Goal: Information Seeking & Learning: Learn about a topic

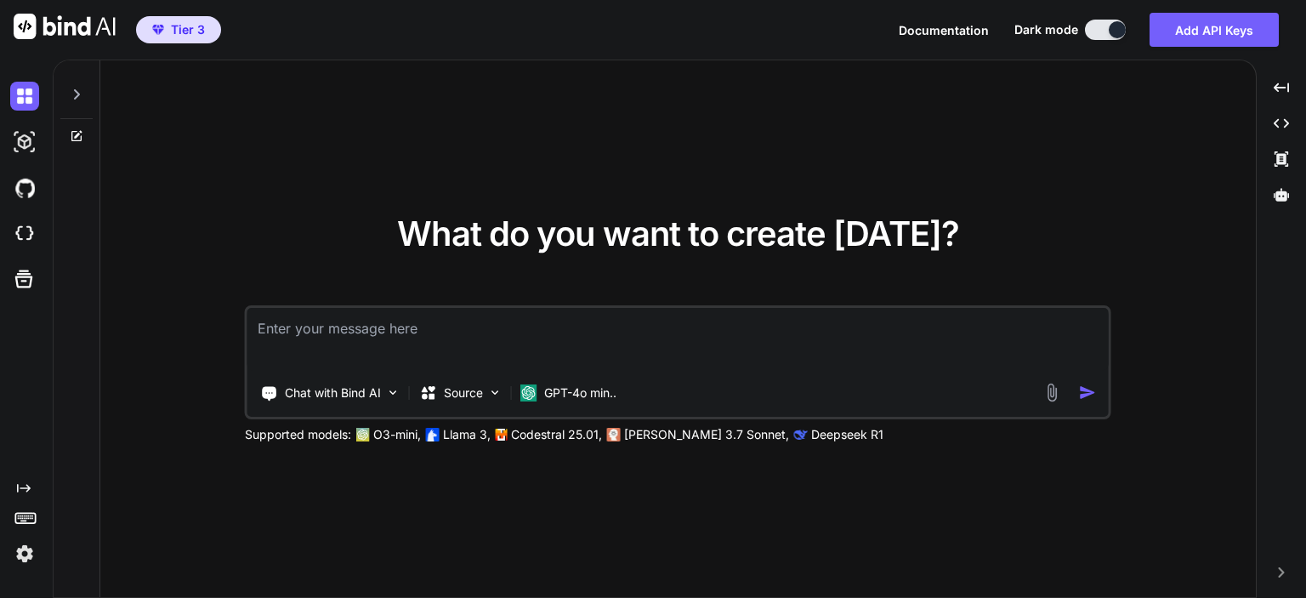
type textarea "x"
click at [432, 335] on textarea at bounding box center [679, 339] width 862 height 63
type textarea "p"
type textarea "x"
type textarea "py"
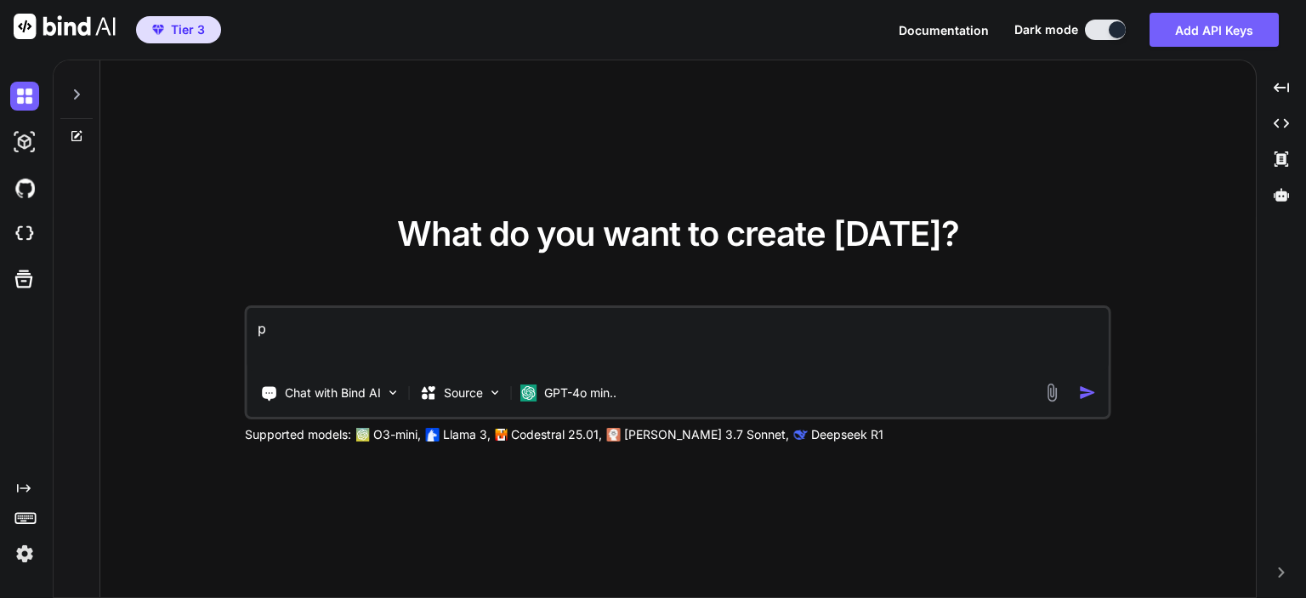
type textarea "x"
type textarea "pyt"
type textarea "x"
type textarea "pyth"
type textarea "x"
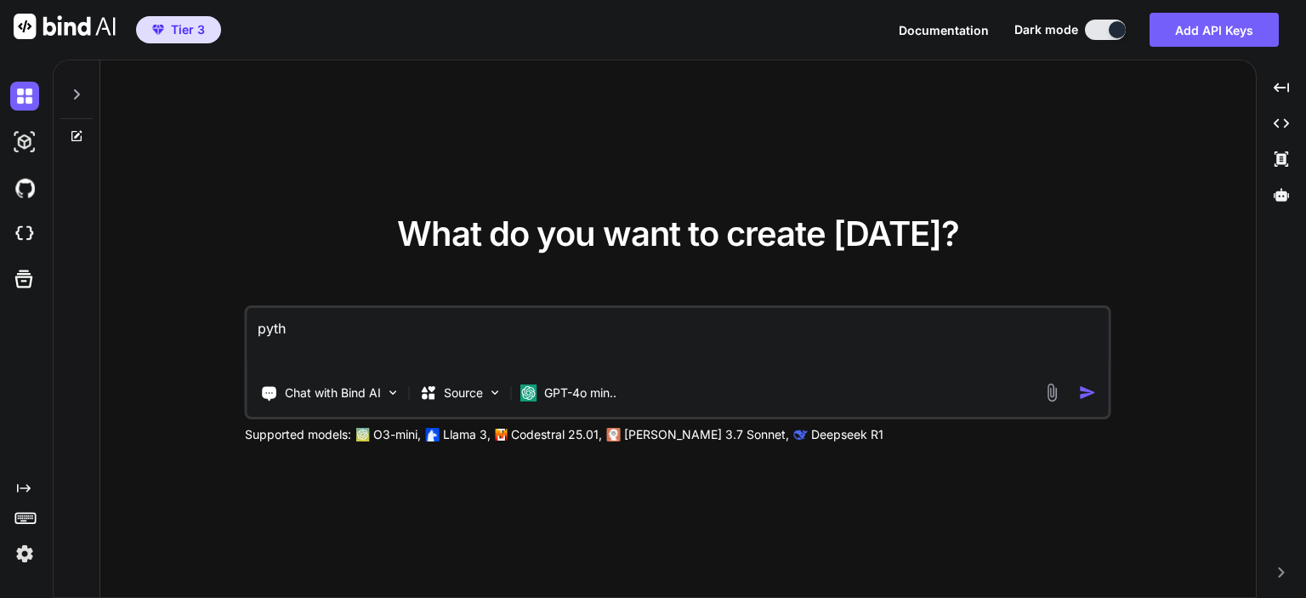
type textarea "pytho"
type textarea "x"
type textarea "python"
type textarea "x"
type textarea "python"
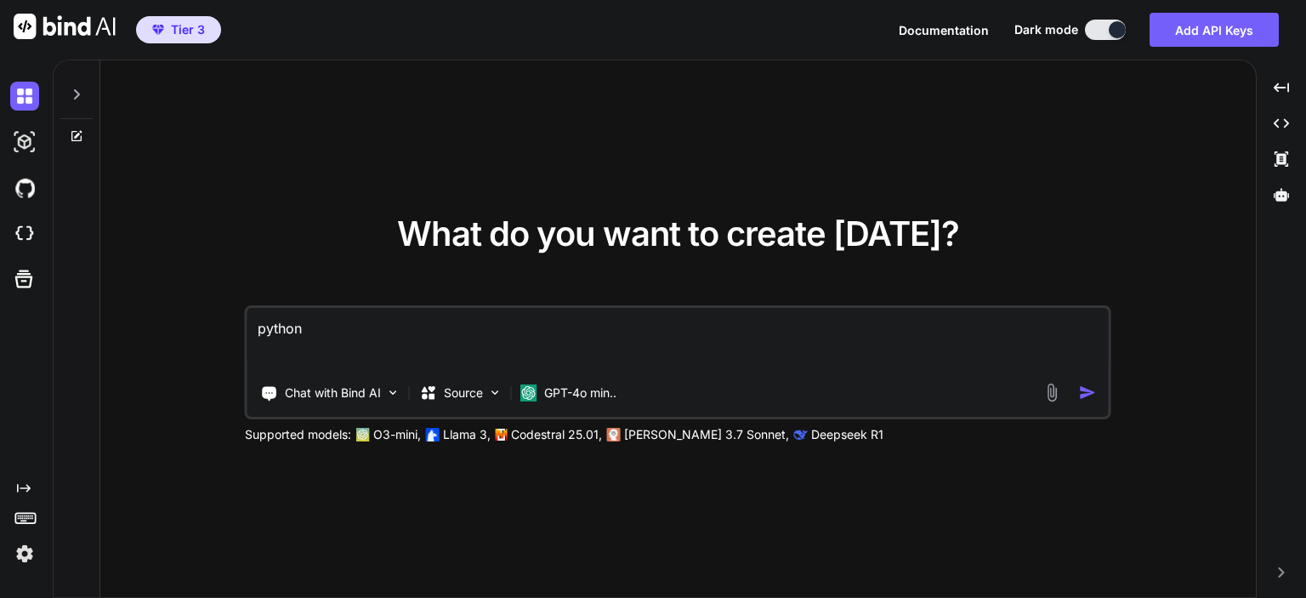
type textarea "x"
type textarea "python m"
type textarea "x"
type textarea "python ma"
type textarea "x"
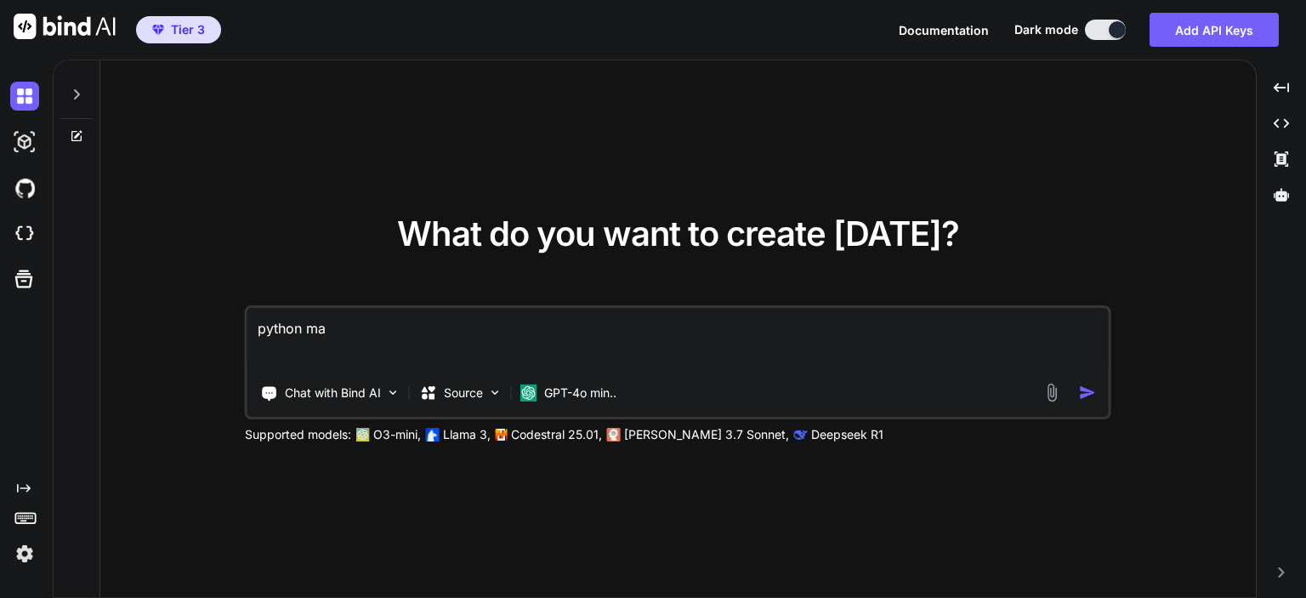
type textarea "python ma"
type textarea "x"
type textarea "python ma"
type textarea "x"
type textarea "python mak"
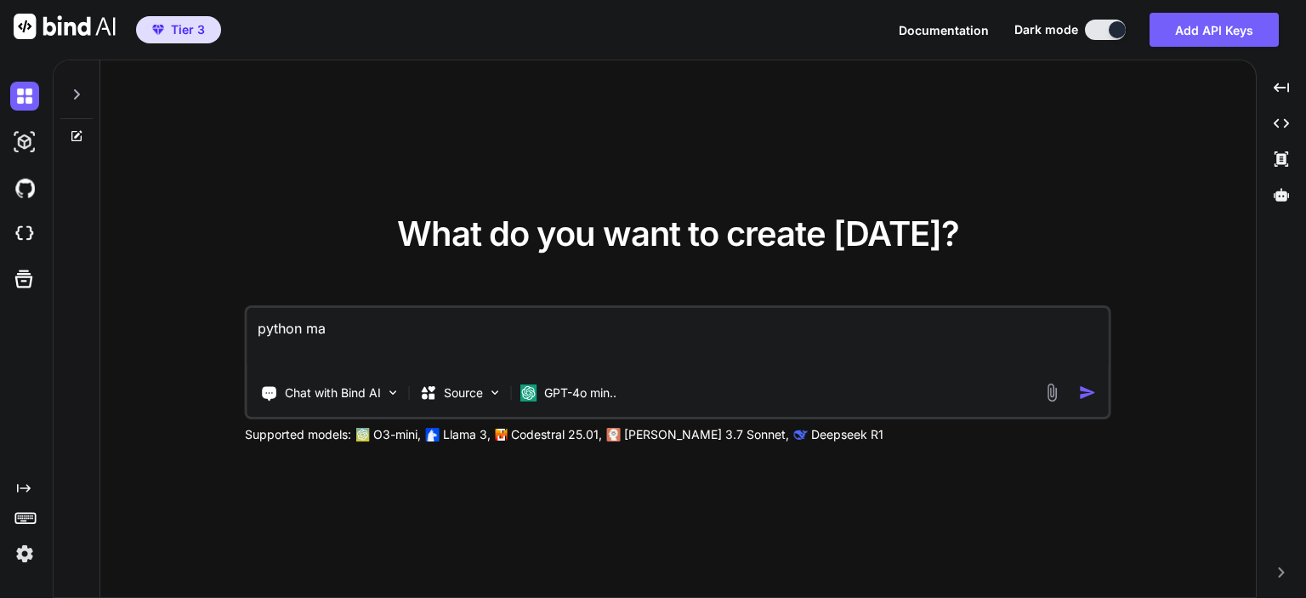
type textarea "x"
type textarea "python make"
type textarea "x"
type textarea "python make"
type textarea "x"
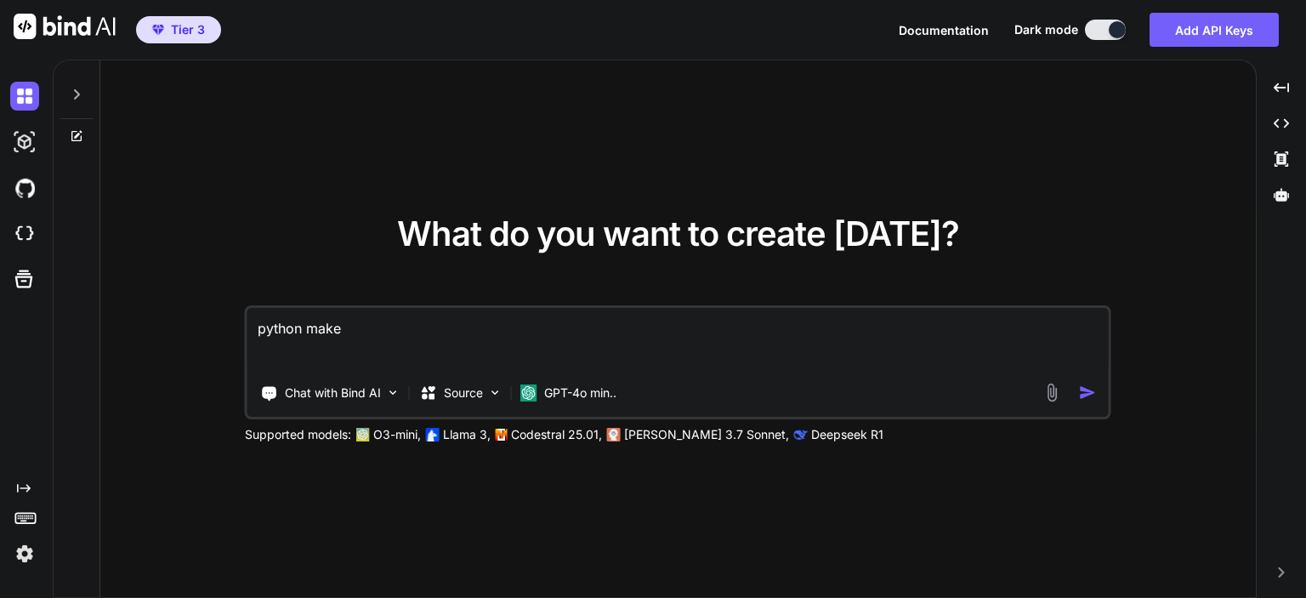
type textarea "python make a"
type textarea "x"
type textarea "python make a"
type textarea "x"
type textarea "python make a l"
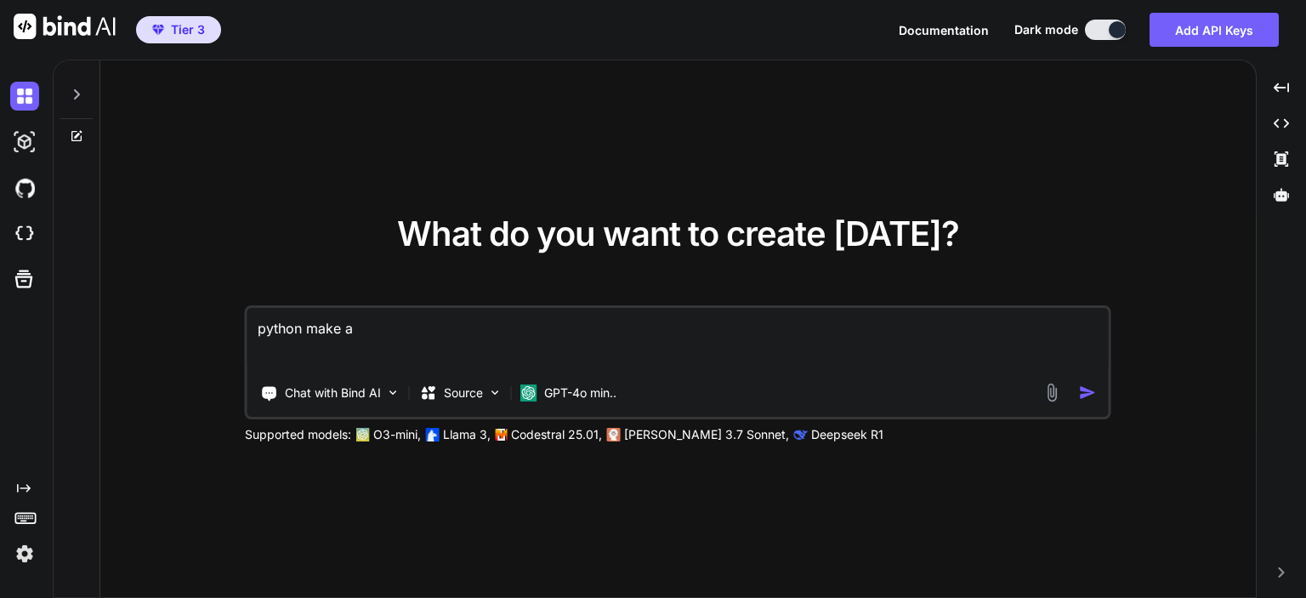
type textarea "x"
type textarea "python make a li"
type textarea "x"
type textarea "python make a lis"
type textarea "x"
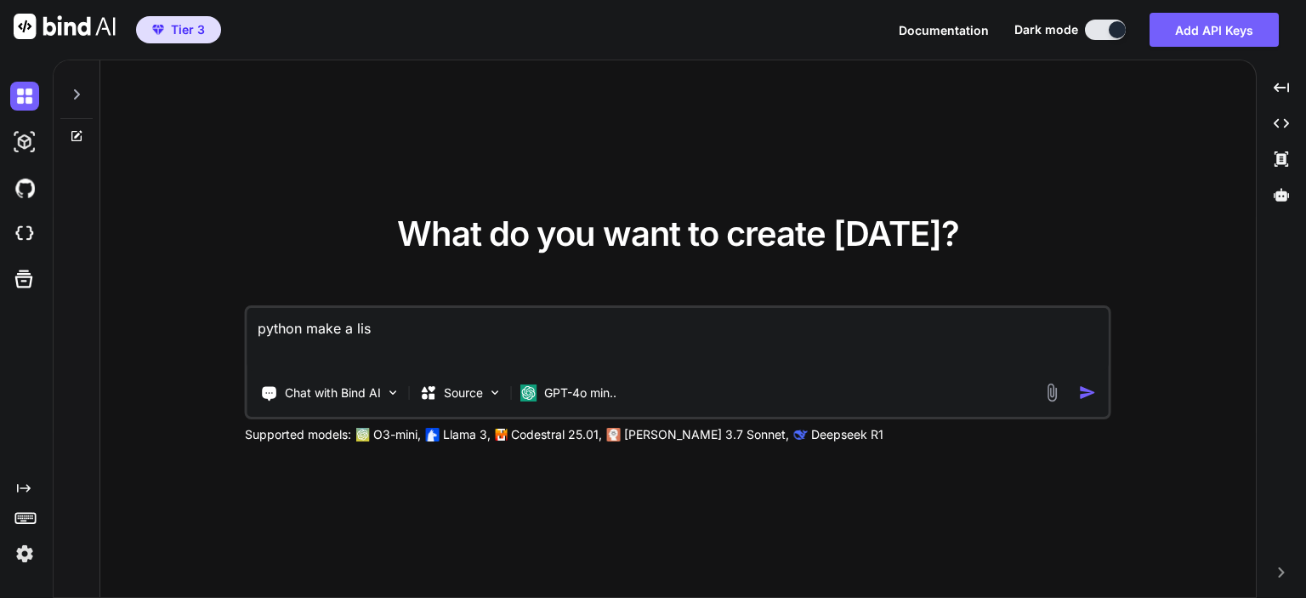
type textarea "python make a list"
type textarea "x"
type textarea "python make a list"
type textarea "x"
type textarea "python make a list f"
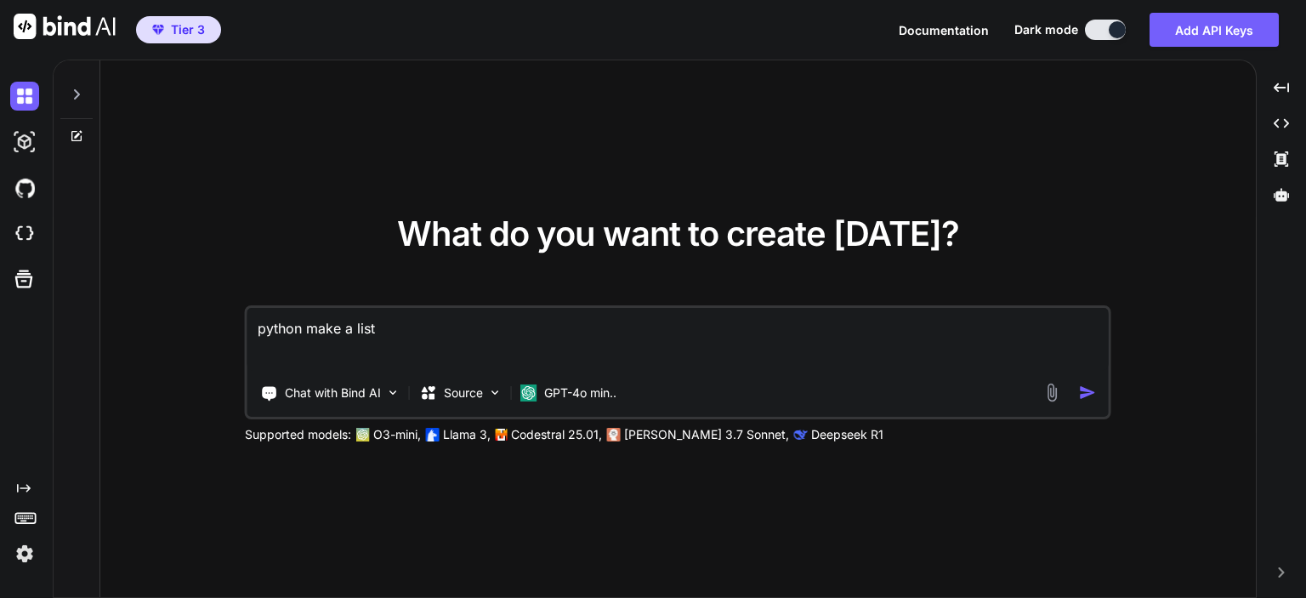
type textarea "x"
type textarea "python make a list fr"
type textarea "x"
type textarea "python make a list fro"
type textarea "x"
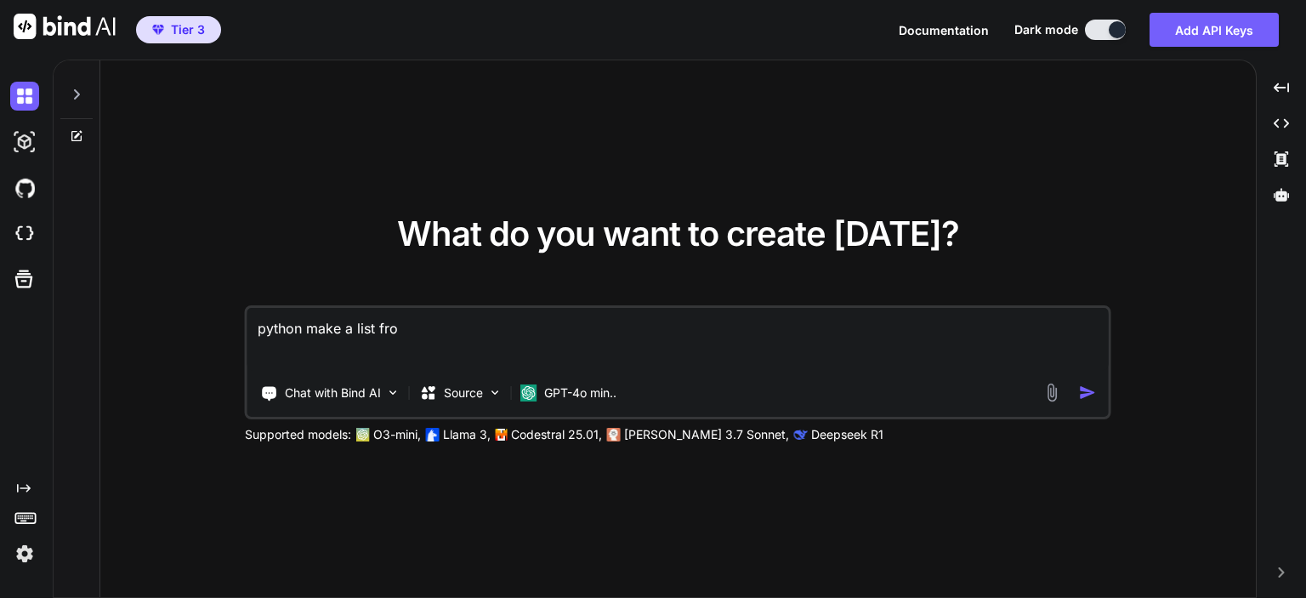
type textarea "python make a list from"
type textarea "x"
type textarea "python make a list from"
type textarea "x"
type textarea "python make a list from o"
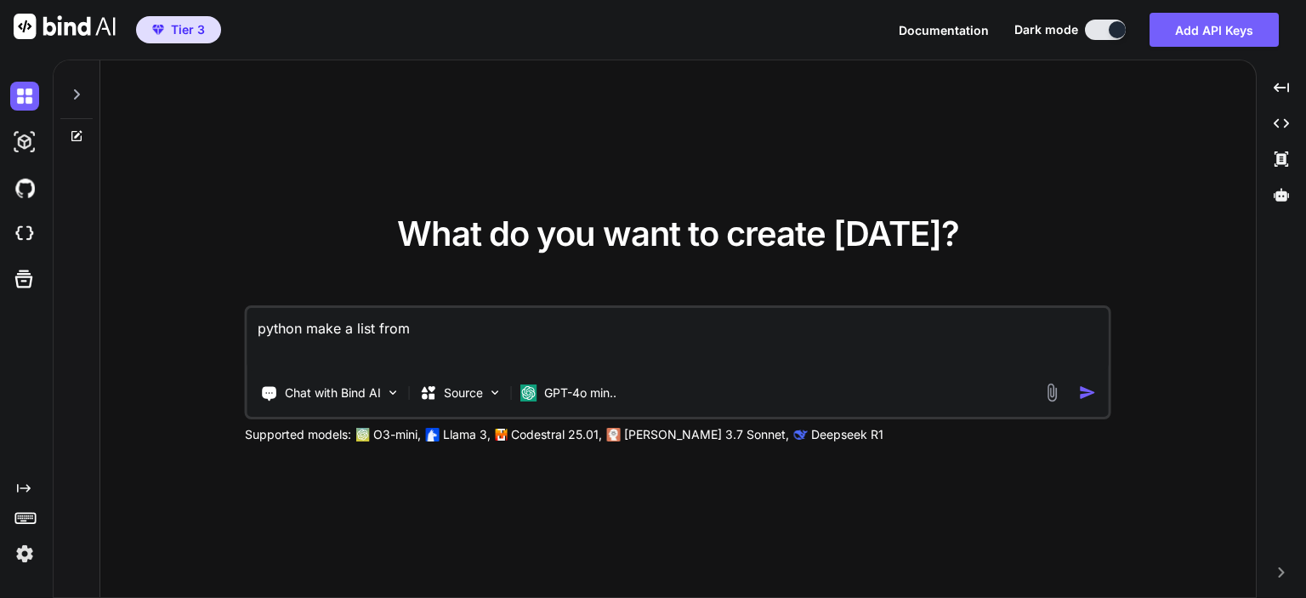
type textarea "x"
type textarea "python make a list from"
type textarea "x"
type textarea "python make a list from a"
type textarea "x"
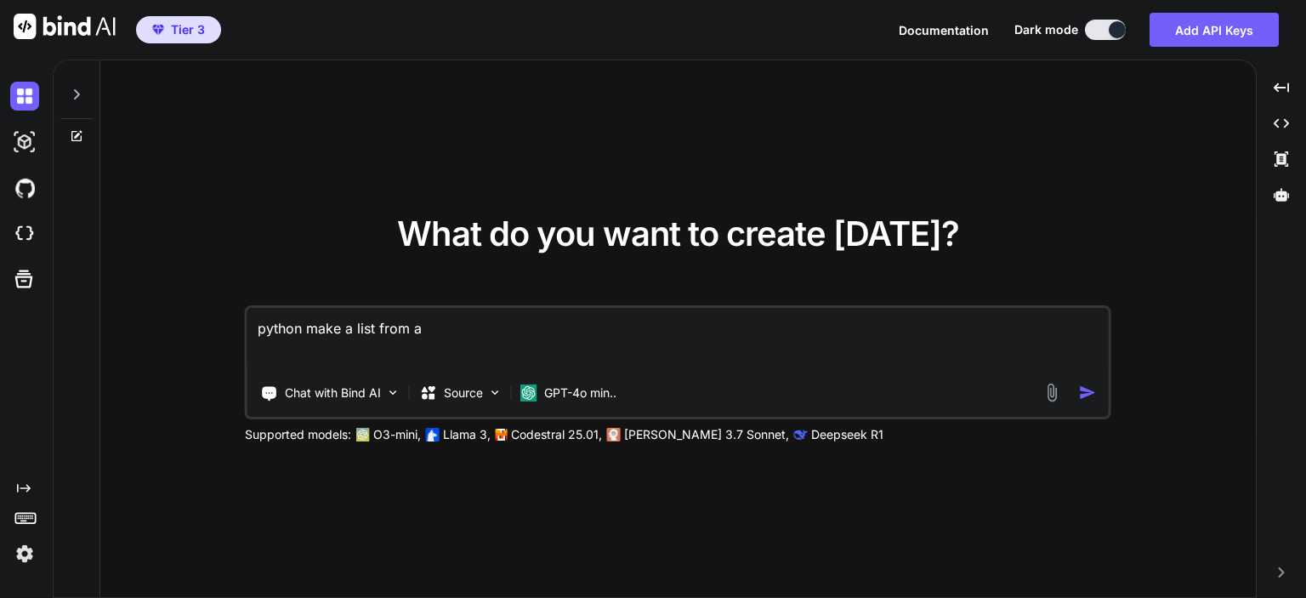
type textarea "python make a list from an"
type textarea "x"
type textarea "python make a list from ano"
type textarea "x"
type textarea "python make a list from anot"
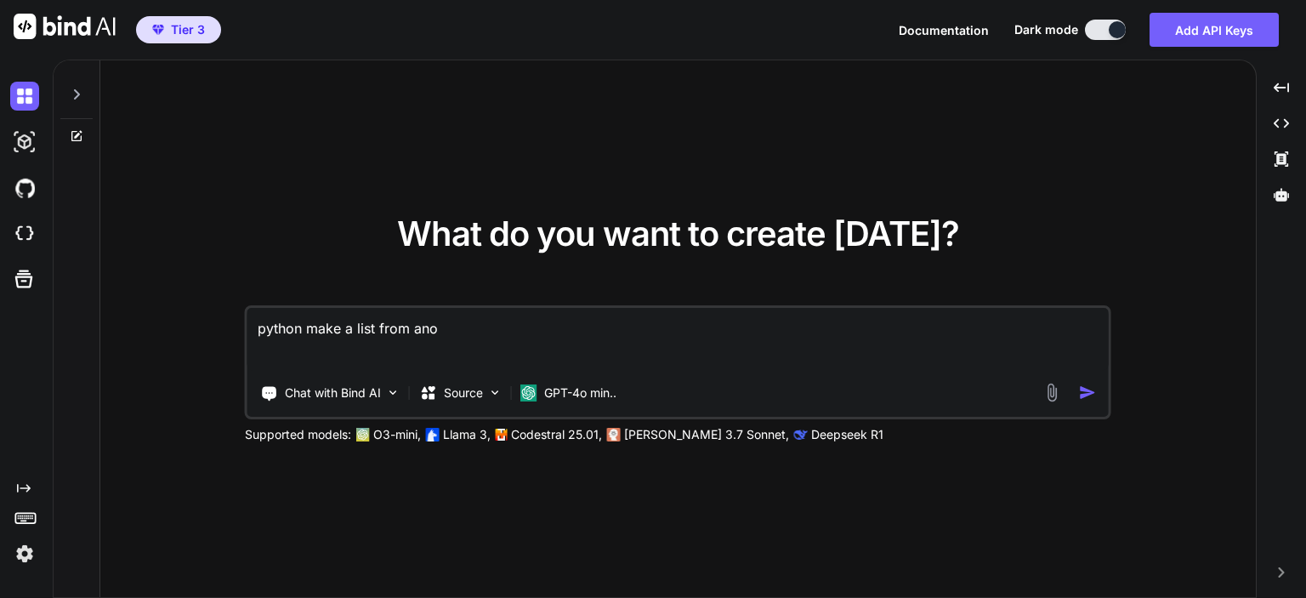
type textarea "x"
type textarea "python make a list from anoth"
type textarea "x"
type textarea "python make a list from anothe"
type textarea "x"
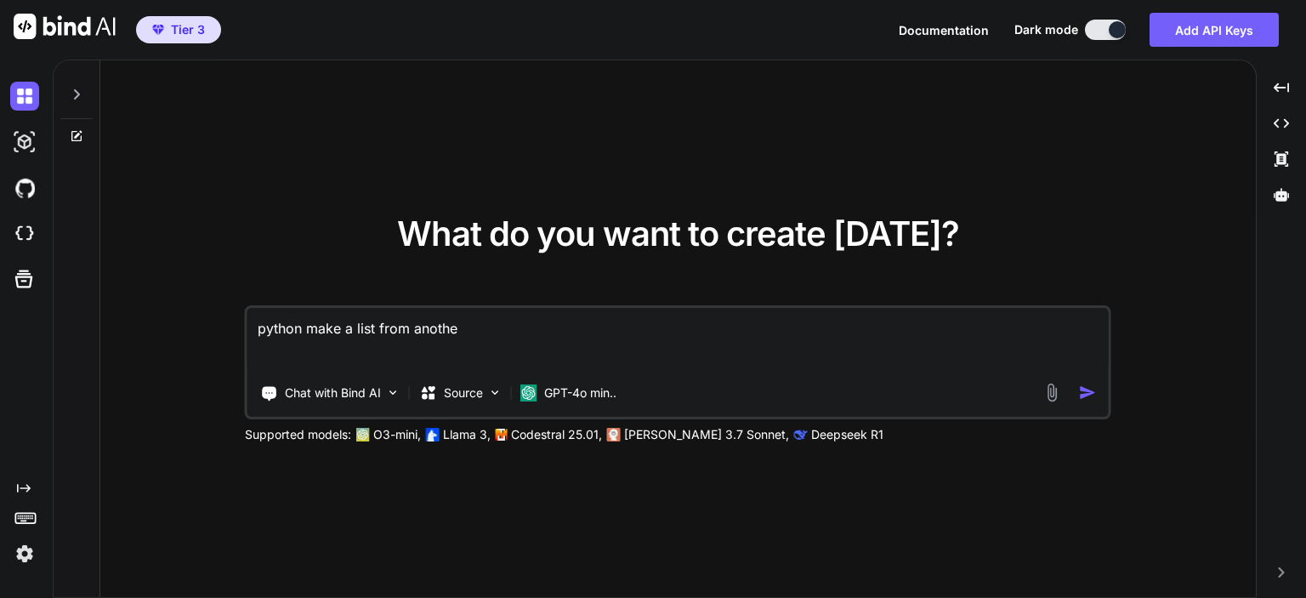
type textarea "python make a list from another"
type textarea "x"
type textarea "python make a list from another"
type textarea "x"
type textarea "python make a list from another l"
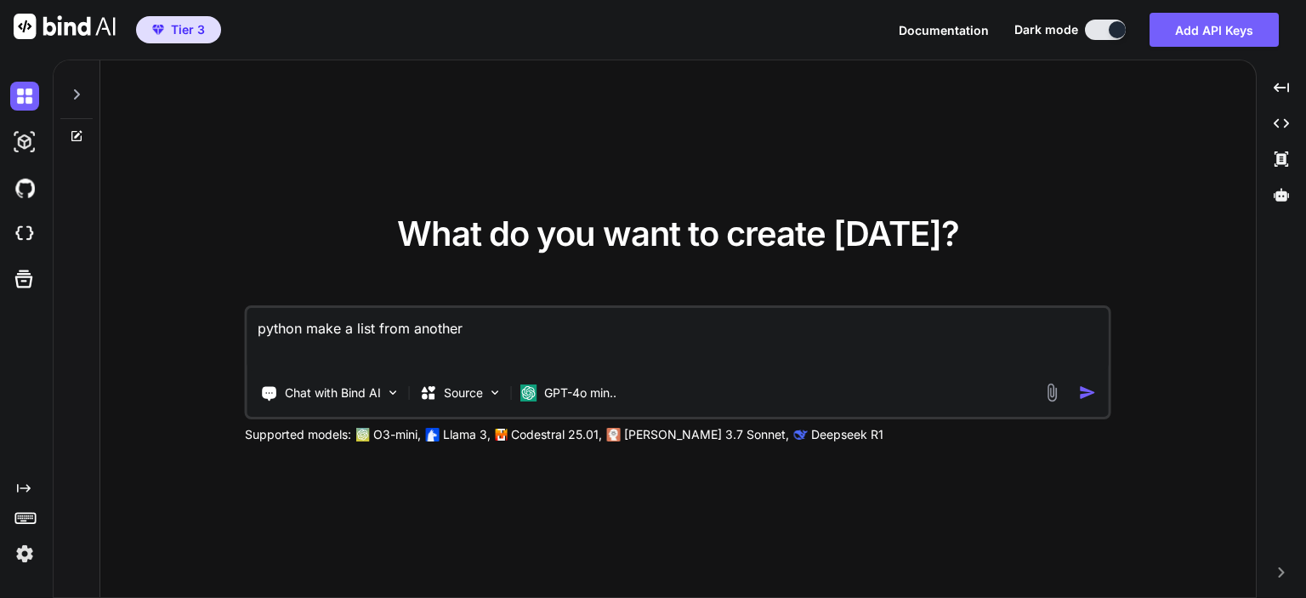
type textarea "x"
type textarea "python make a list from another li"
type textarea "x"
type textarea "python make a list from another lis"
type textarea "x"
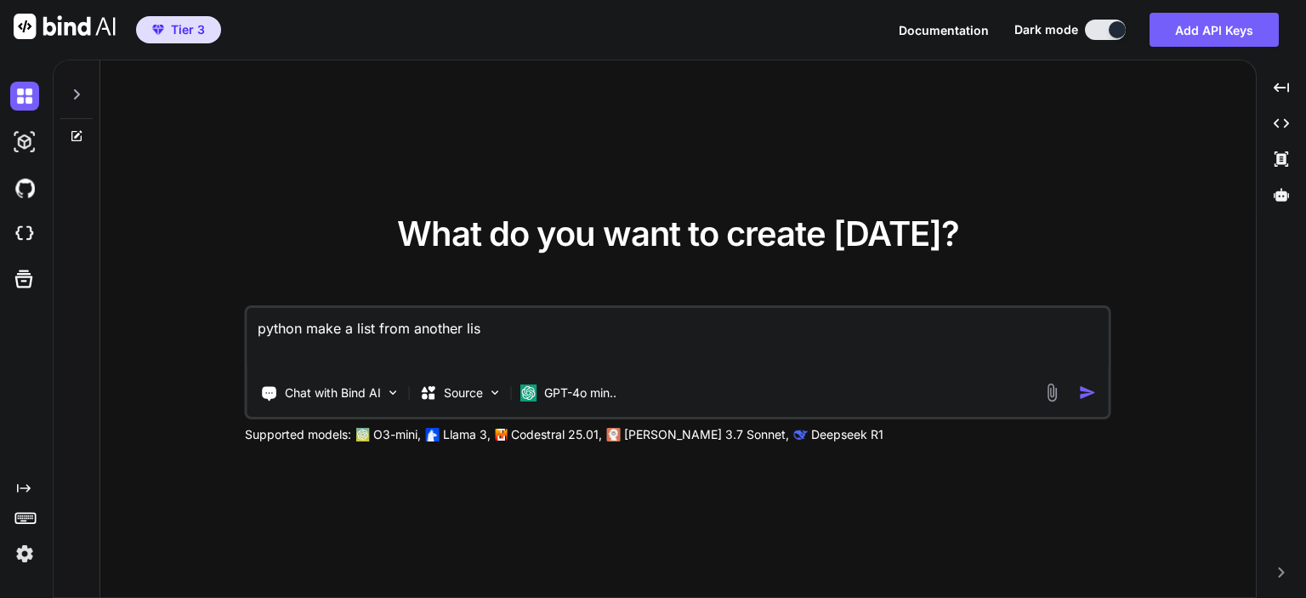
type textarea "python make a list from another list"
type textarea "x"
type textarea "python make a list from another list"
type textarea "x"
type textarea "python make a list from another list w"
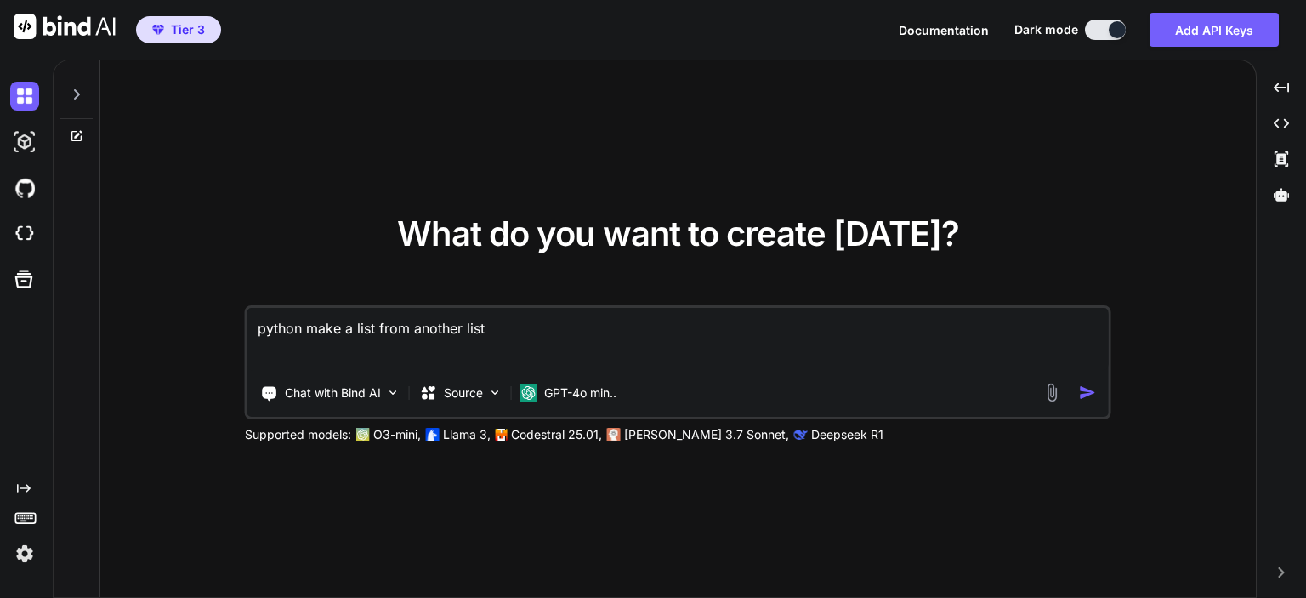
type textarea "x"
type textarea "python make a list from another list we"
type textarea "x"
type textarea "python make a list from another list wer"
type textarea "x"
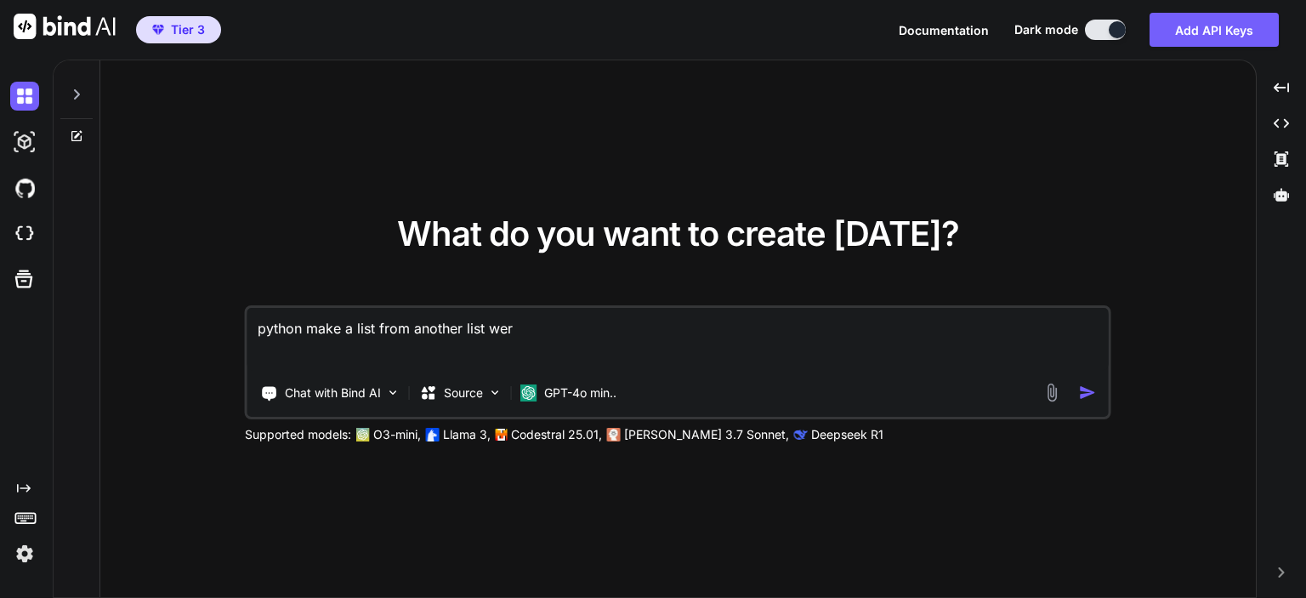
type textarea "python make a list from another list were"
type textarea "x"
type textarea "python make a list from another list were"
type textarea "x"
type textarea "python make a list from another list were e"
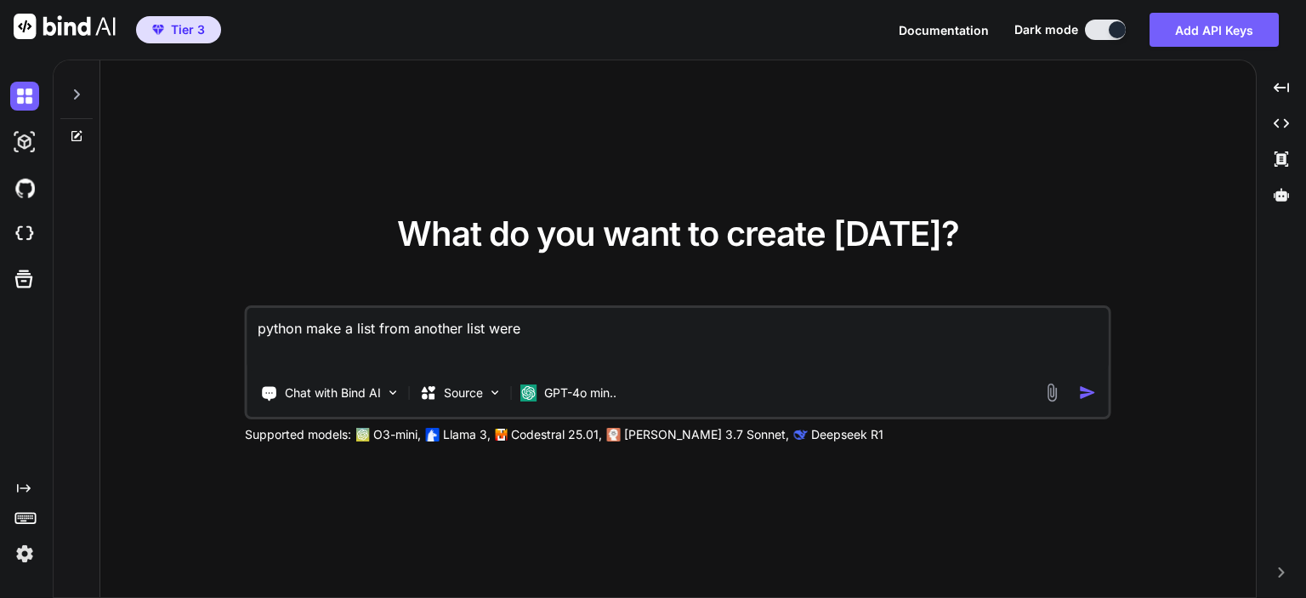
type textarea "x"
type textarea "python make a list from another list were ee"
type textarea "x"
type textarea "python make a list from another list were e"
type textarea "x"
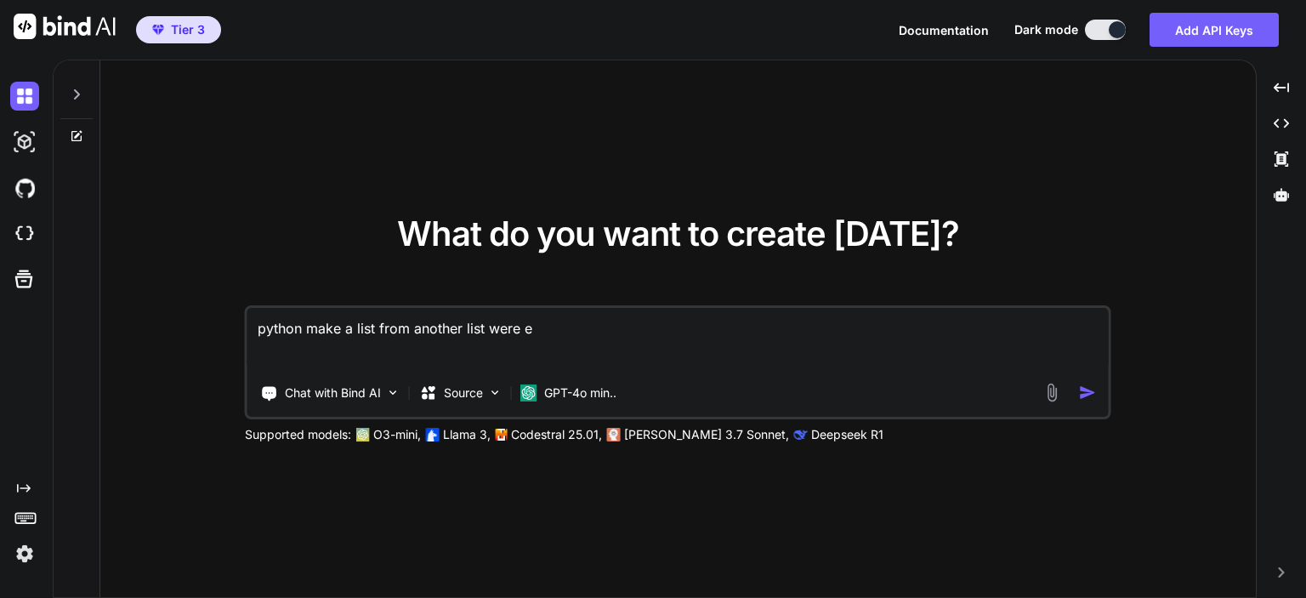
type textarea "python make a list from another list were ea"
type textarea "x"
type textarea "python make a list from another list were eac"
type textarea "x"
type textarea "python make a list from another list were each"
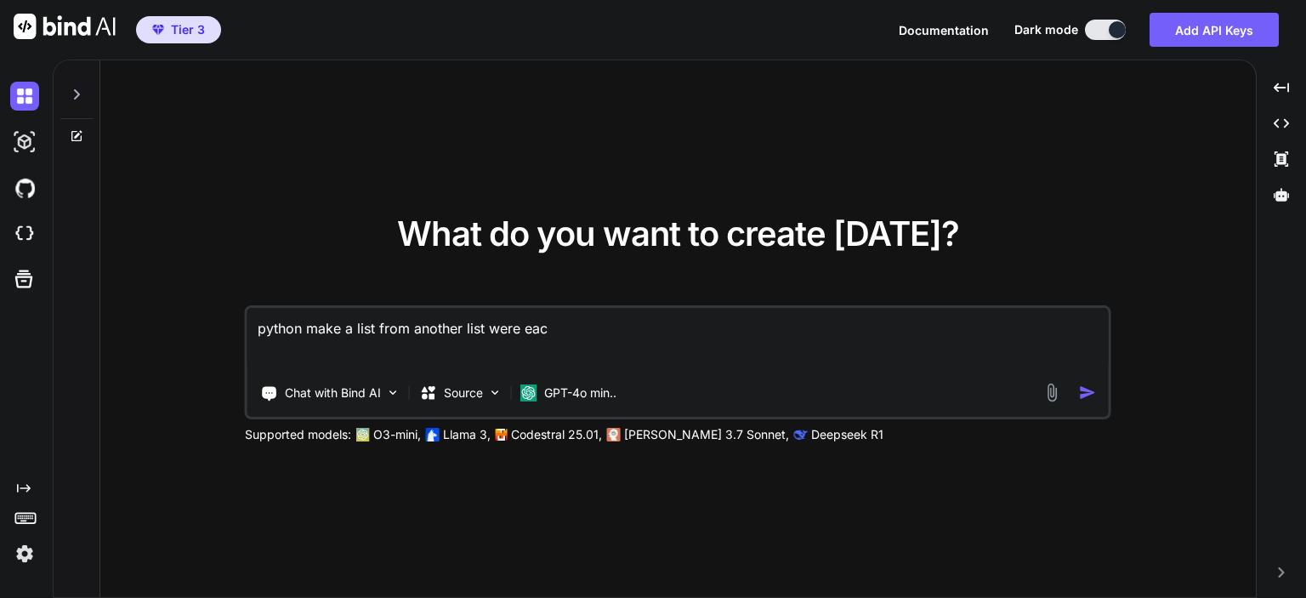
type textarea "x"
type textarea "python make a list from another list were each"
type textarea "x"
type textarea "python make a list from another list were each e"
type textarea "x"
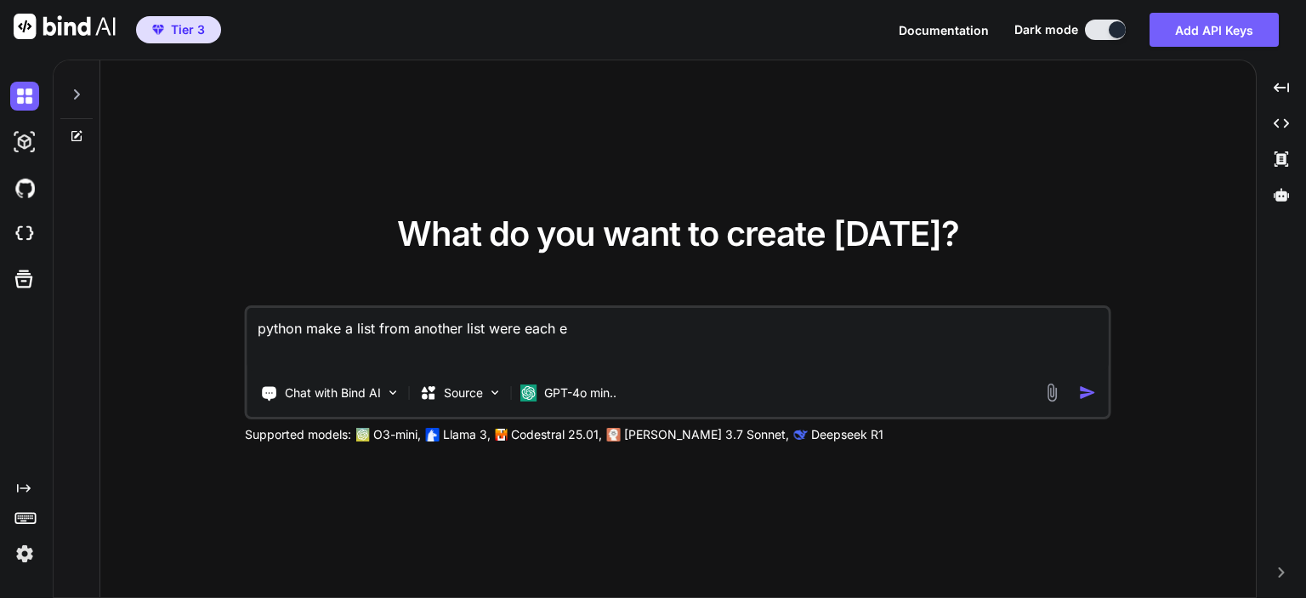
type textarea "python make a list from another list were each el"
type textarea "x"
type textarea "python make a list from another list were each ele"
type textarea "x"
type textarea "python make a list from another list were each elem"
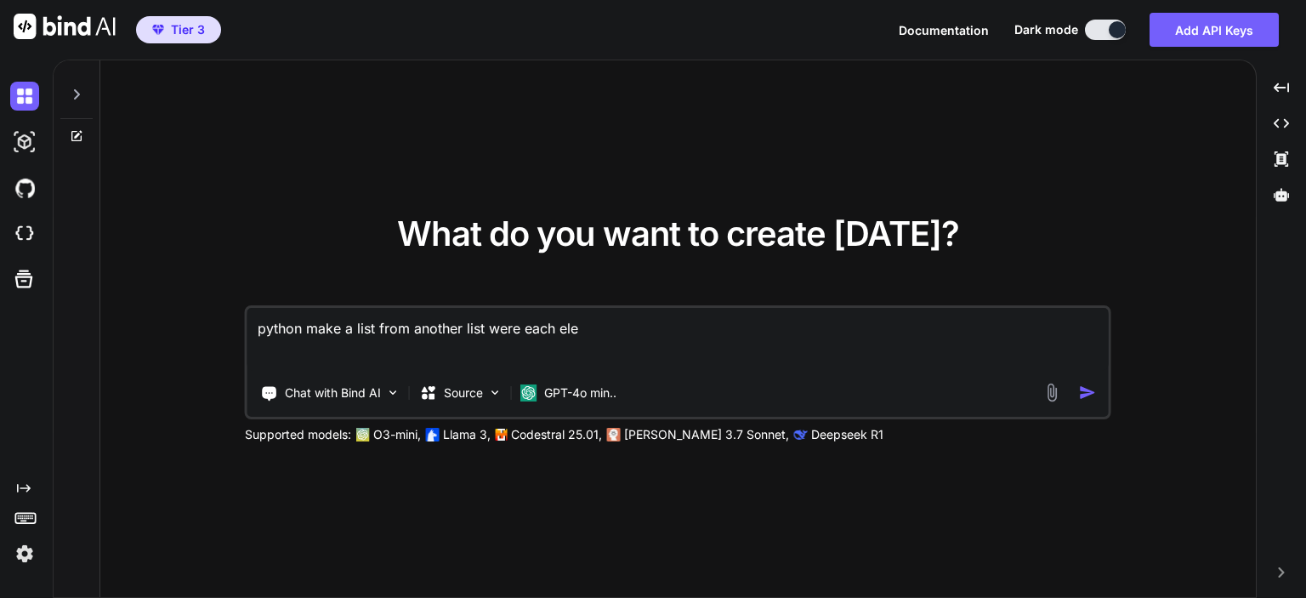
type textarea "x"
type textarea "python make a list from another list were each eleme"
type textarea "x"
type textarea "python make a list from another list were each elemen"
type textarea "x"
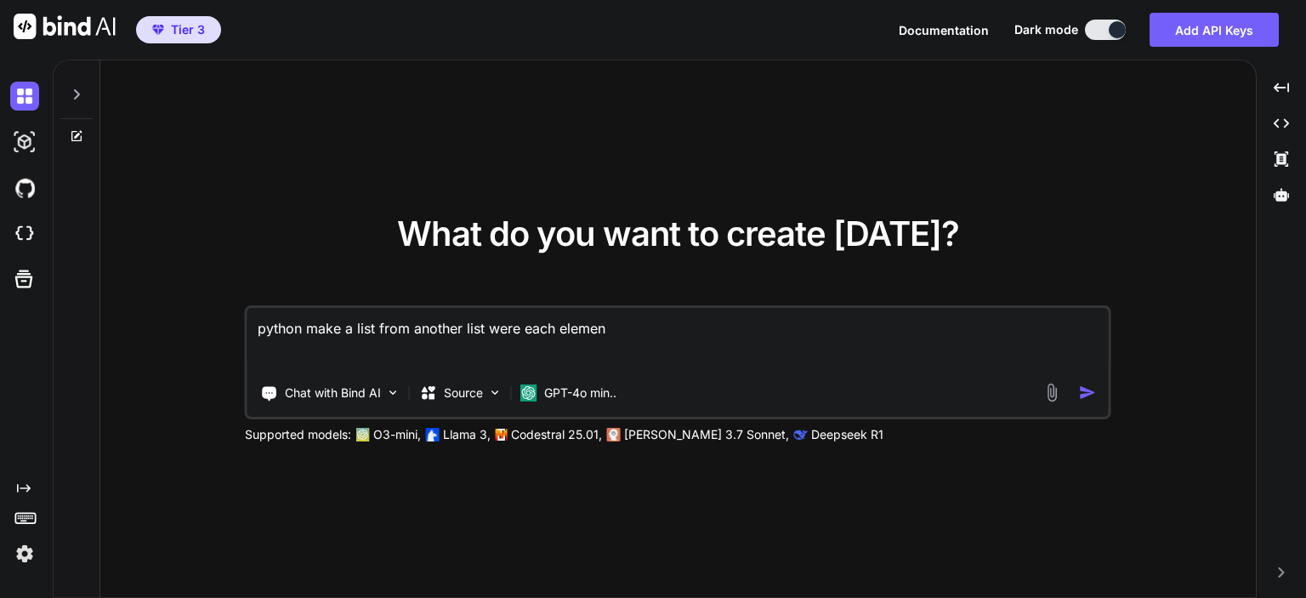
type textarea "python make a list from another list were each element"
type textarea "x"
type textarea "python make a list from another list were each element"
type textarea "x"
type textarea "python make a list from another list were each element i"
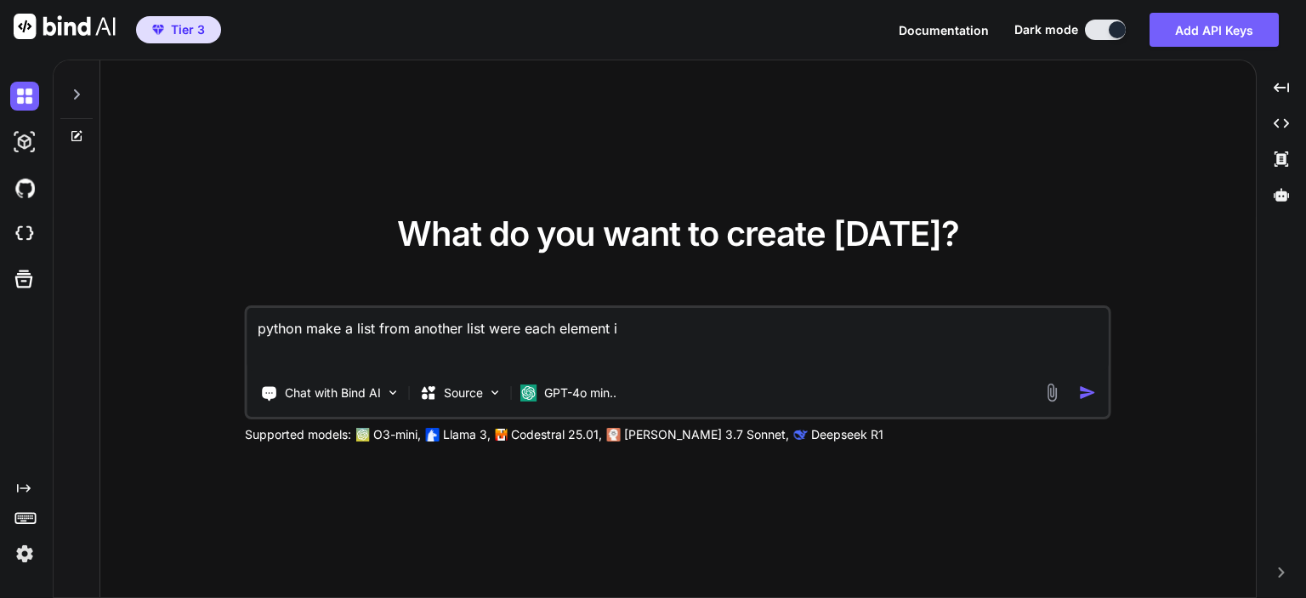
type textarea "x"
type textarea "python make a list from another list were each element in"
type textarea "x"
type textarea "python make a list from another list were each element in"
type textarea "x"
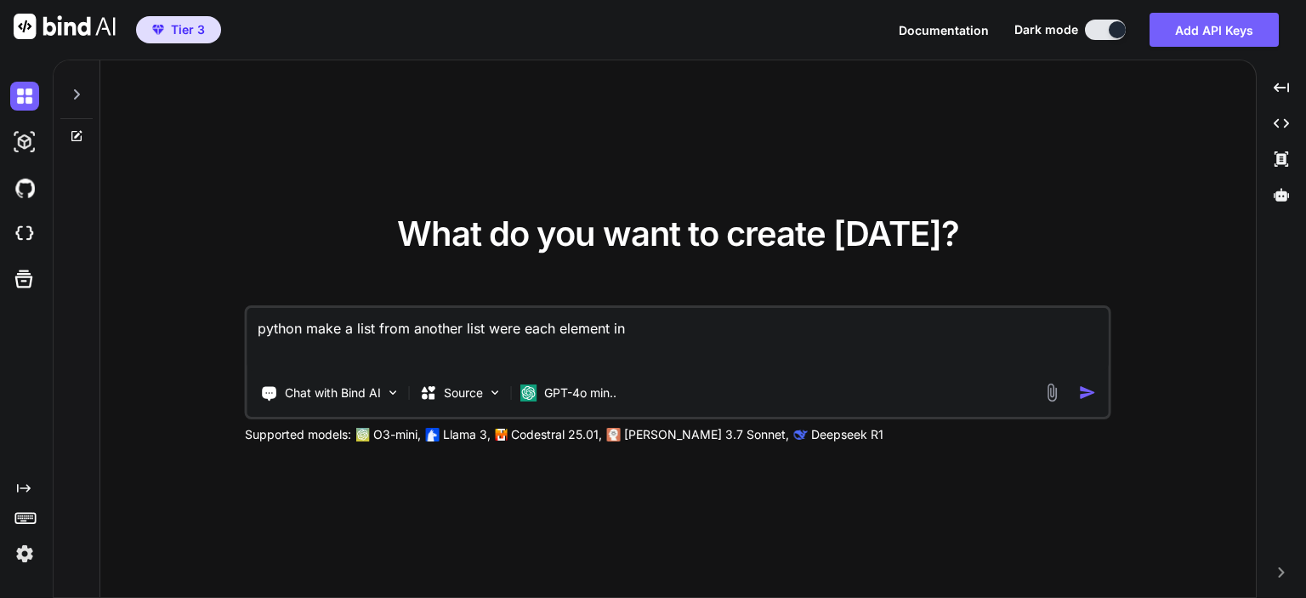
type textarea "python make a list from another list were each element in t"
type textarea "x"
type textarea "python make a list from another list were each element in th"
type textarea "x"
type textarea "python make a list from another list were each element in the"
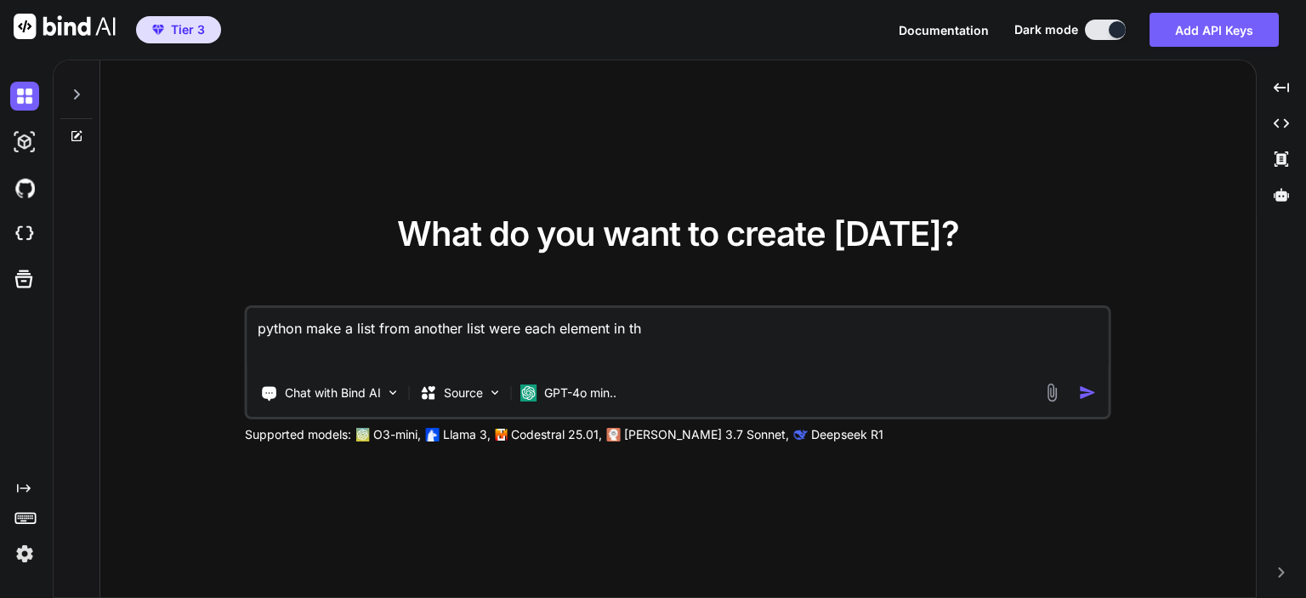
type textarea "x"
type textarea "python make a list from another list were each element in the"
type textarea "x"
type textarea "python make a list from another list were each element in the n"
type textarea "x"
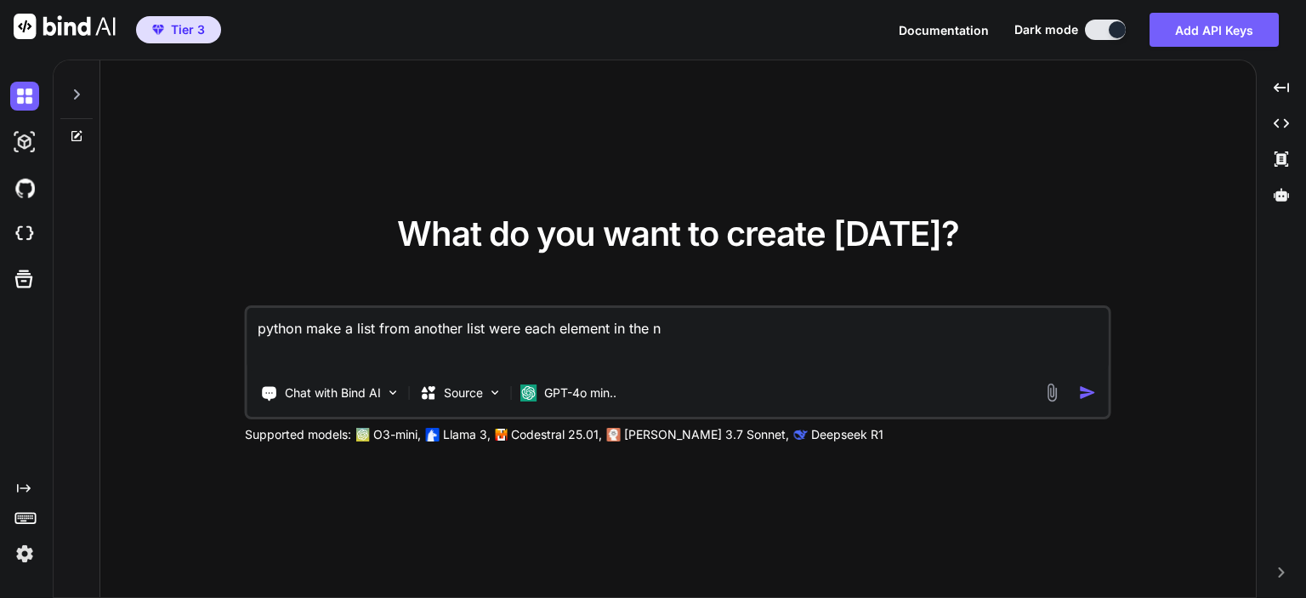
type textarea "python make a list from another list were each element in the ne"
type textarea "x"
type textarea "python make a list from another list were each element in the new"
type textarea "x"
type textarea "python make a list from another list were each element in the new"
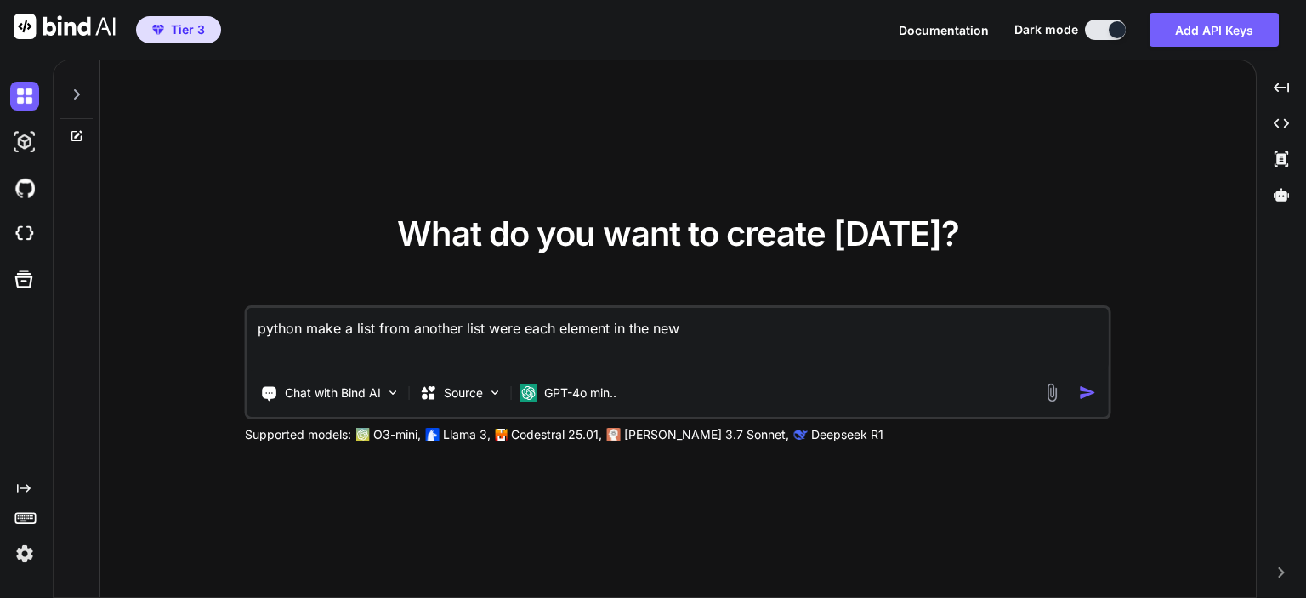
type textarea "x"
type textarea "python make a list from another list were each element in the new l"
type textarea "x"
type textarea "python make a list from another list were each element in the new li"
type textarea "x"
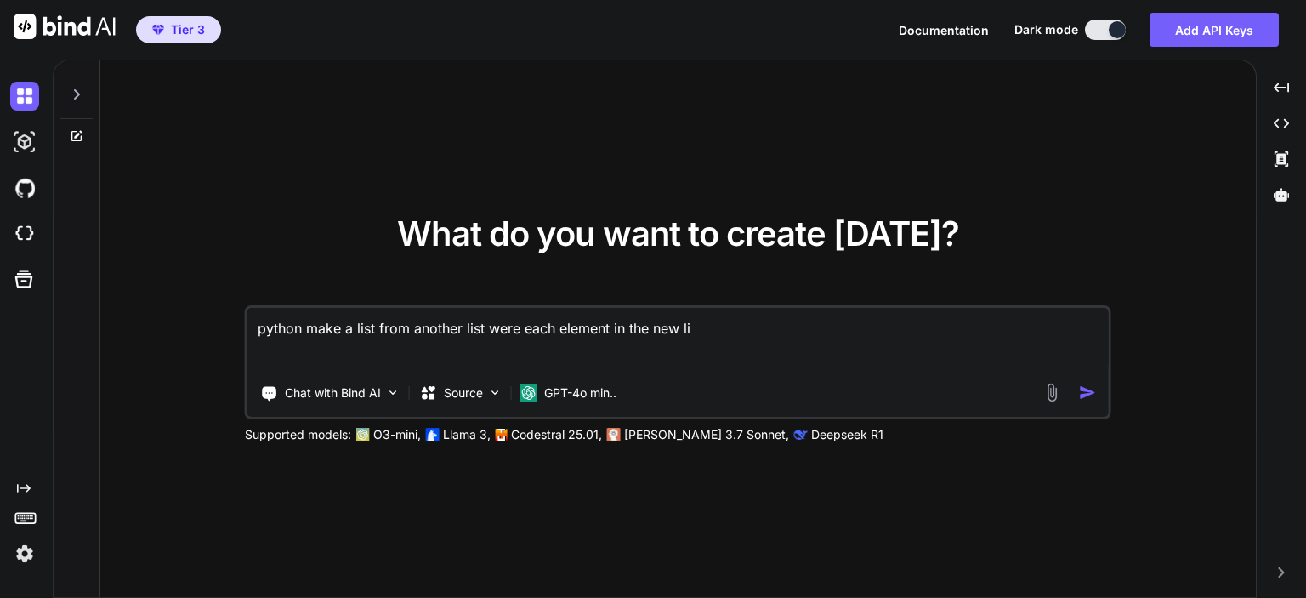
type textarea "python make a list from another list were each element in the new lis"
type textarea "x"
type textarea "python make a list from another list were each element in the new list"
type textarea "x"
type textarea "python make a list from another list were each element in the new list"
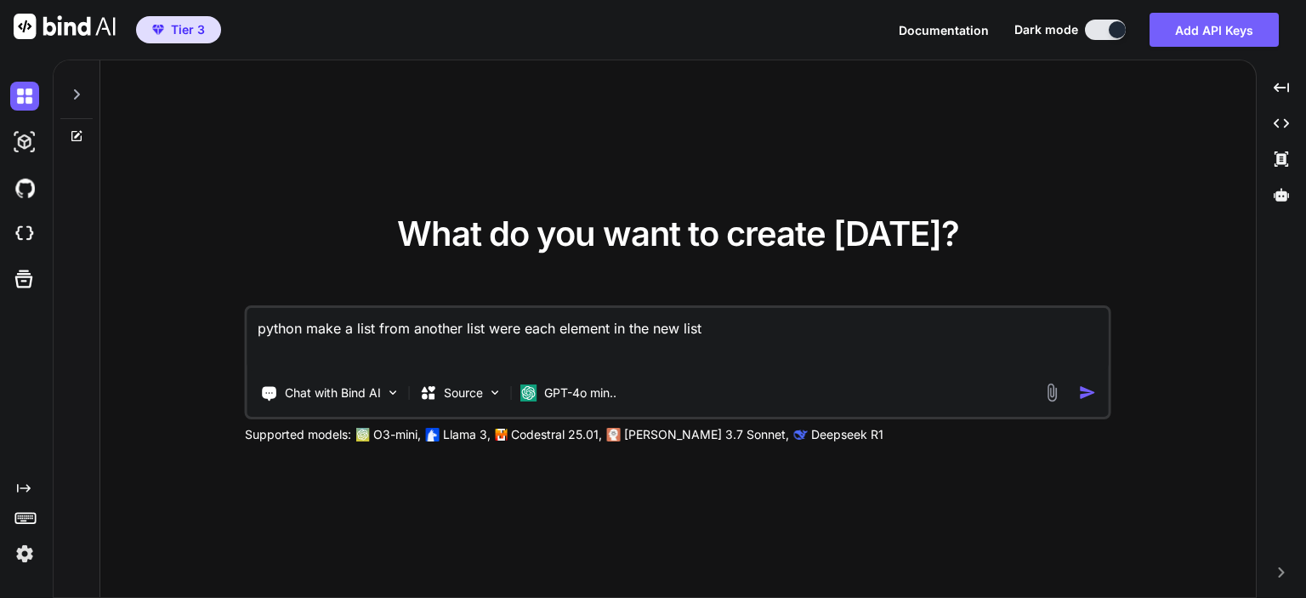
type textarea "x"
type textarea "python make a list from another list were each element in the new list i"
type textarea "x"
type textarea "python make a list from another list were each element in the new list is"
type textarea "x"
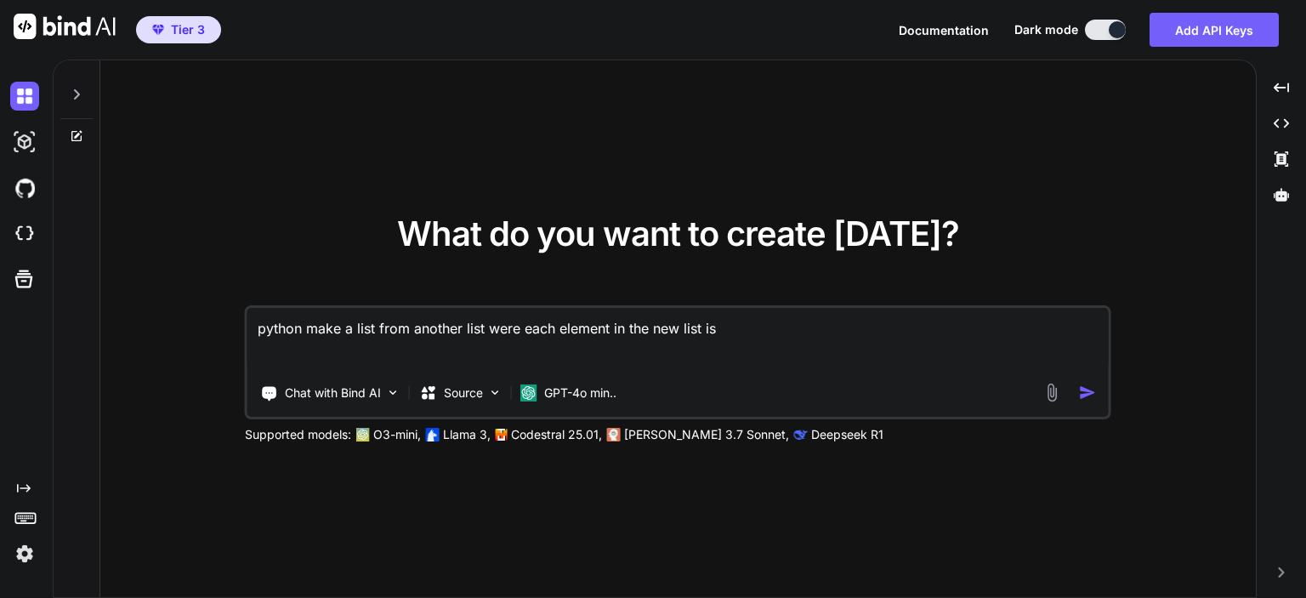
type textarea "python make a list from another list were each element in the new list is"
type textarea "x"
type textarea "python make a list from another list were each element in the new list is a"
type textarea "x"
type textarea "python make a list from another list were each element in the new list is a"
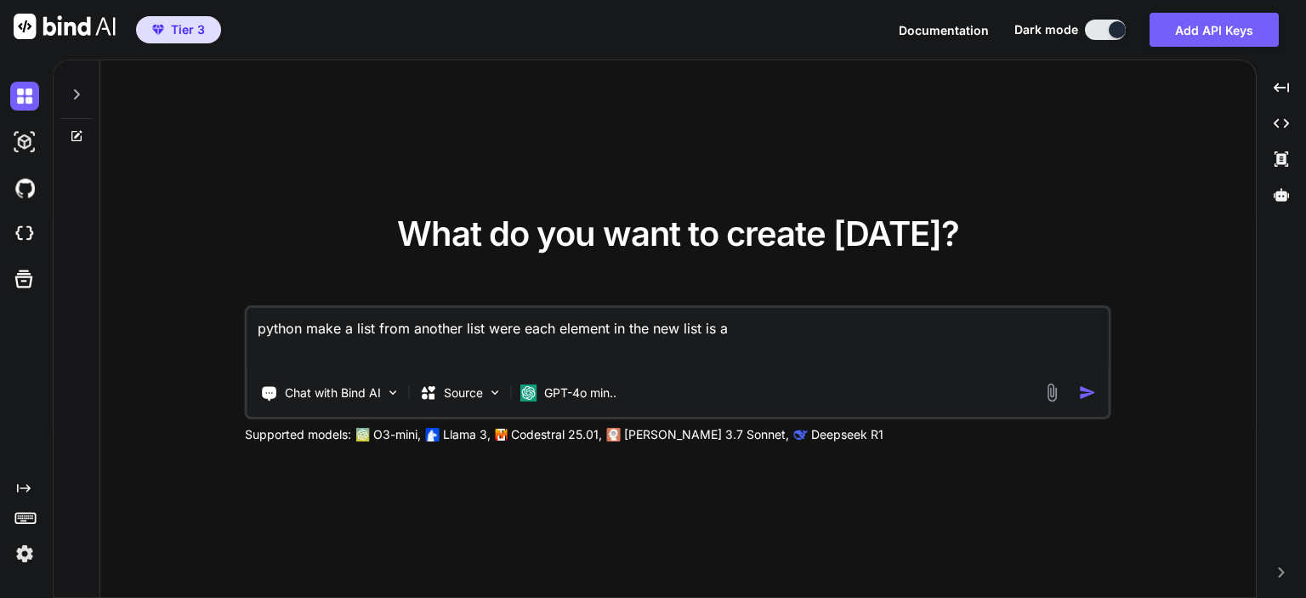
type textarea "x"
type textarea "python make a list from another list were each element in the new list is a f"
type textarea "x"
type textarea "python make a list from another list were each element in the new list is a fo"
type textarea "x"
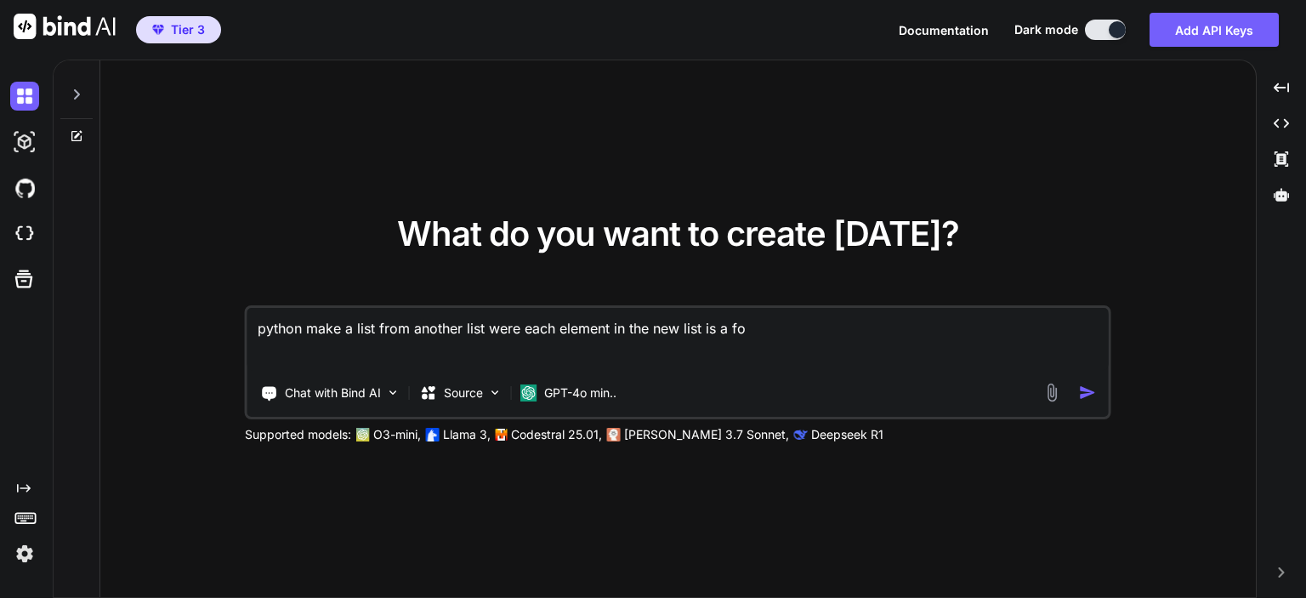
type textarea "python make a list from another list were each element in the new list is a for"
type textarea "x"
type textarea "python make a list from another list were each element in the new list is a form"
type textarea "x"
type textarea "python make a list from another list were each element in the new list is a for…"
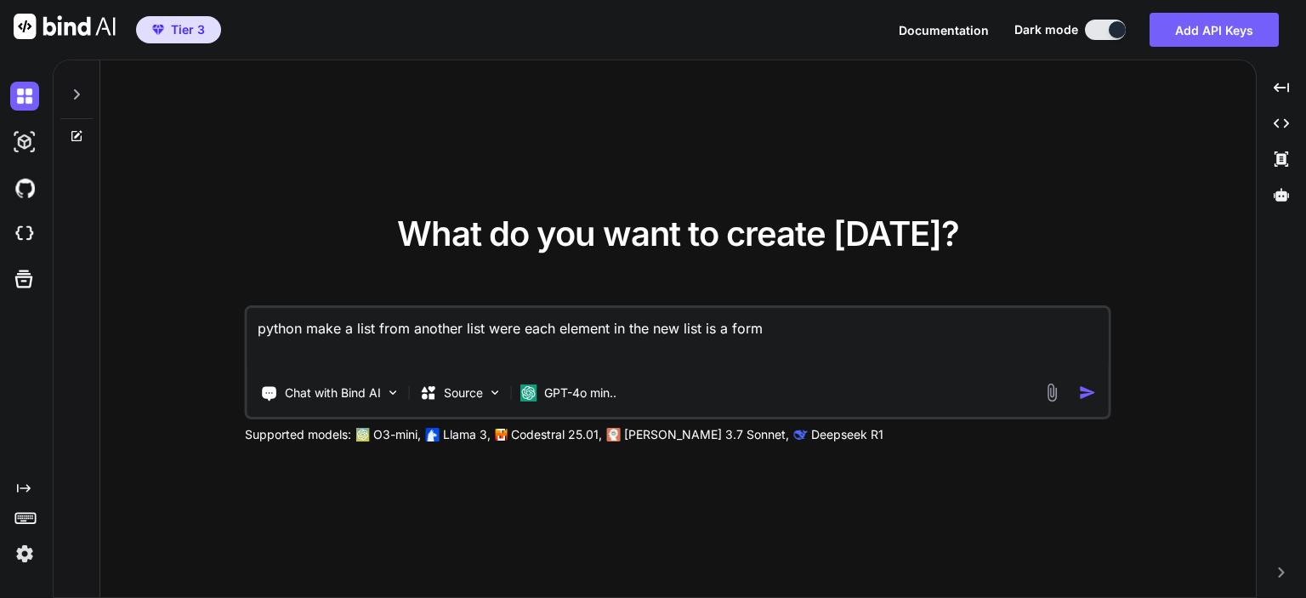
type textarea "x"
type textarea "python make a list from another list were each element in the new list is a for…"
type textarea "x"
type textarea "python make a list from another list were each element in the new list is a for…"
type textarea "x"
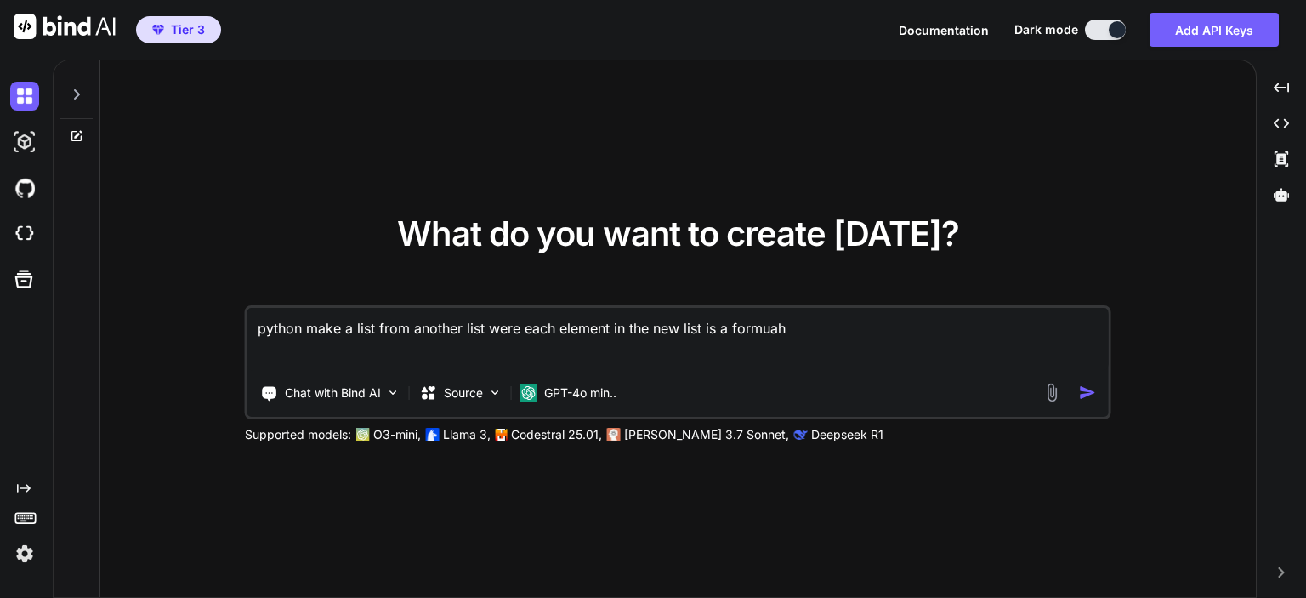
type textarea "python make a list from another list were each element in the new list is a for…"
type textarea "x"
type textarea "python make a list from another list were each element in the new list is a for…"
type textarea "x"
type textarea "python make a list from another list were each element in the new list is a for…"
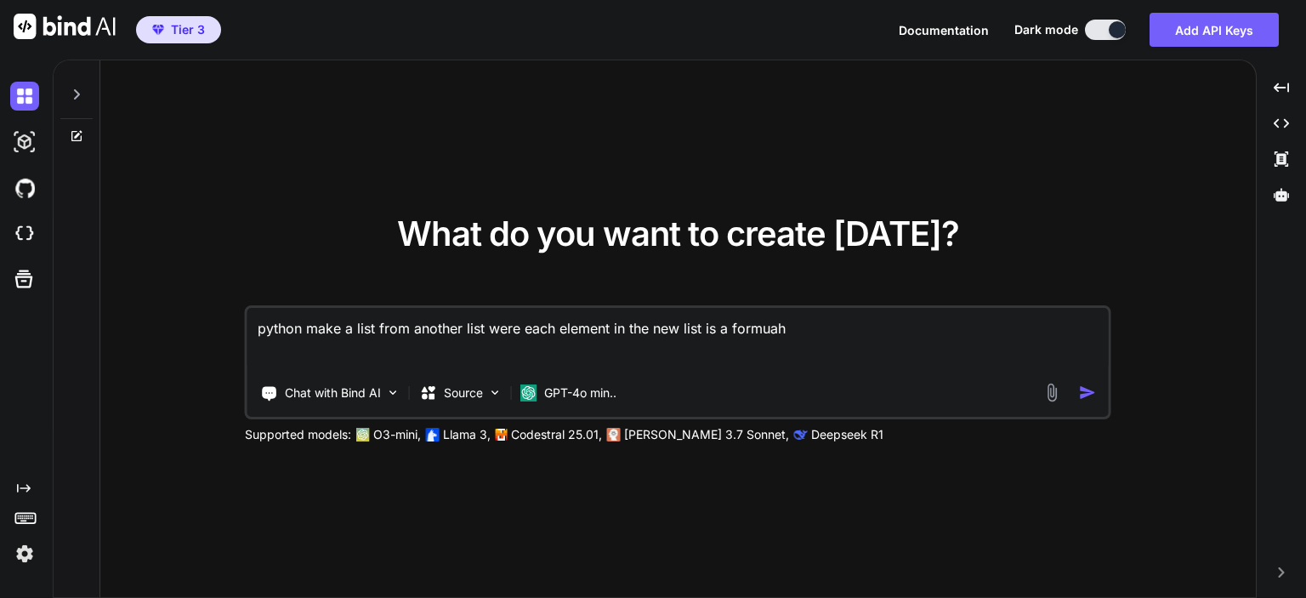
type textarea "x"
type textarea "python make a list from another list were each element in the new list is a for…"
type textarea "x"
type textarea "python make a list from another list were each element in the new list is a for…"
type textarea "x"
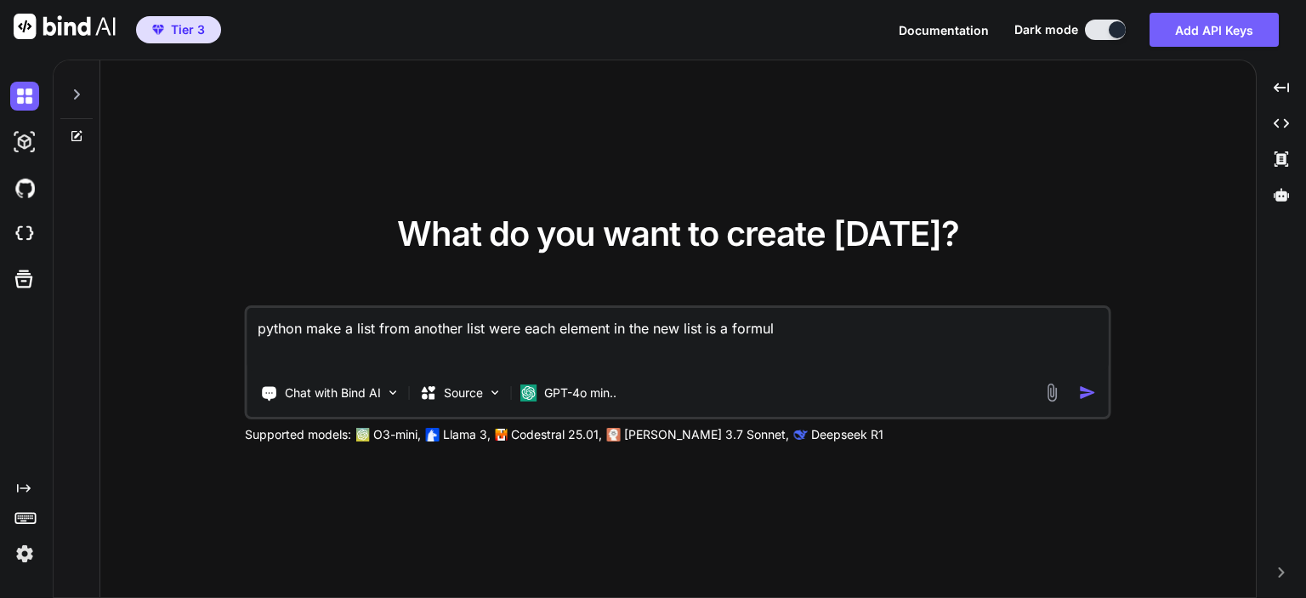
type textarea "python make a list from another list were each element in the new list is a for…"
type textarea "x"
type textarea "python make a list from another list were each element in the new list is a for…"
type textarea "x"
type textarea "python make a list from another list were each element in the new list is a for…"
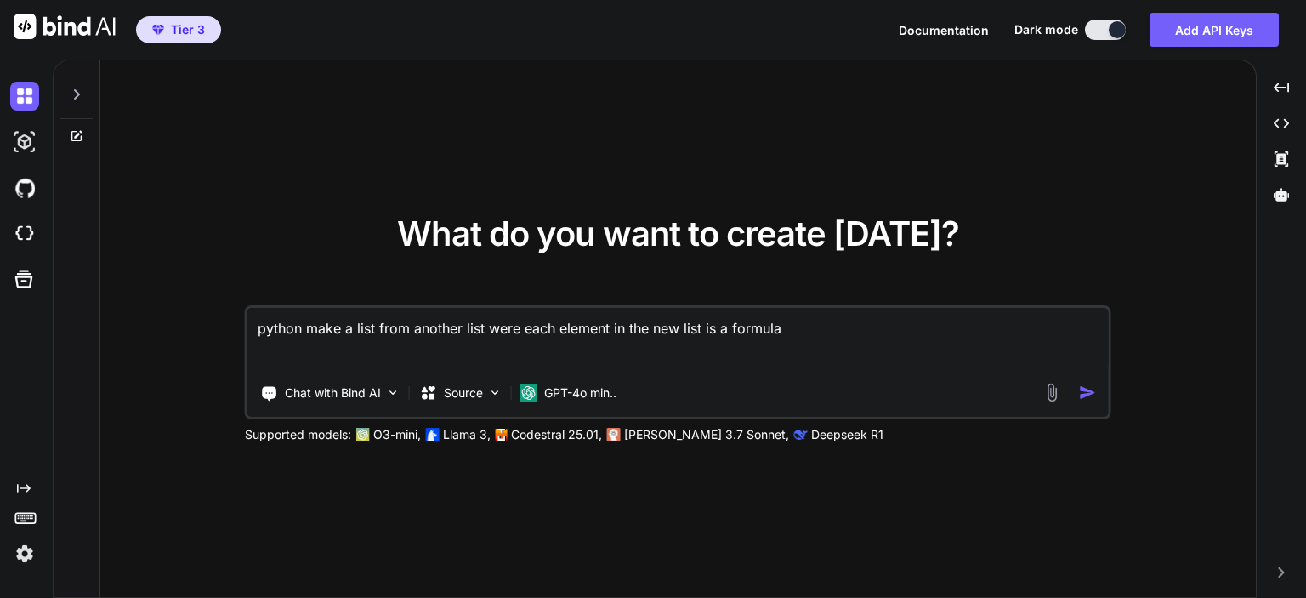
type textarea "x"
type textarea "python make a list from another list were each element in the new list is a for…"
type textarea "x"
type textarea "python make a list from another list were each element in the new list is a for…"
type textarea "x"
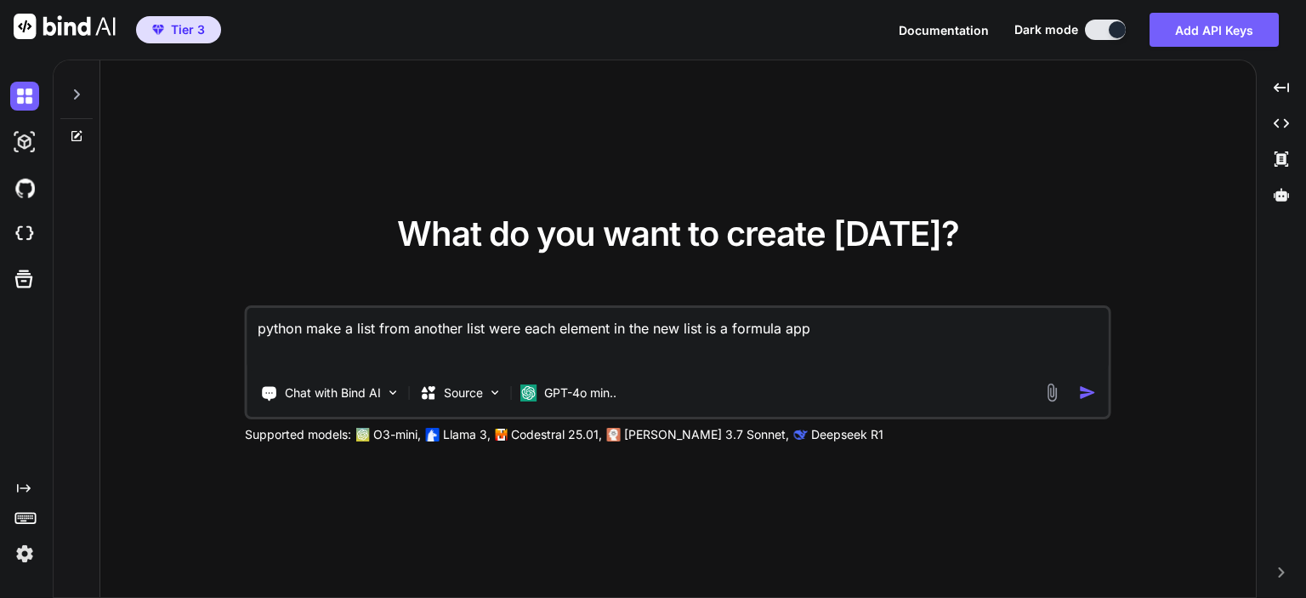
type textarea "python make a list from another list were each element in the new list is a for…"
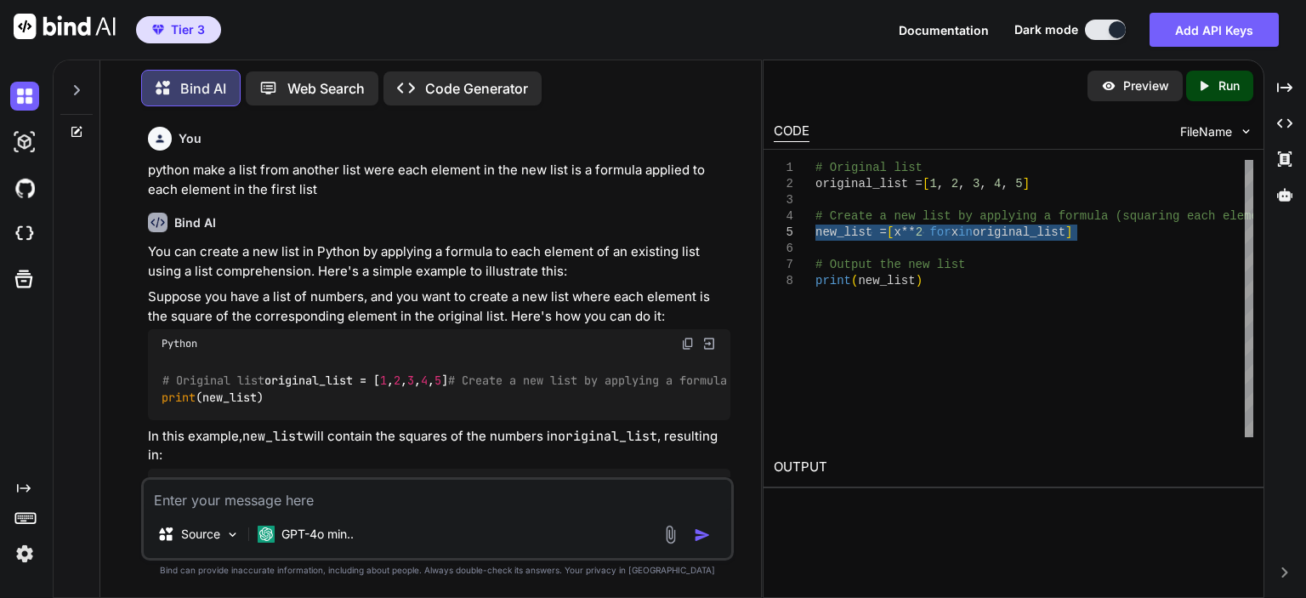
drag, startPoint x: 1114, startPoint y: 232, endPoint x: 811, endPoint y: 229, distance: 302.8
click at [816, 229] on div "# Original list original_list = [ 1 , 2 , 3 , 4 , 5 ] # Create a new list by ap…" at bounding box center [1035, 298] width 438 height 277
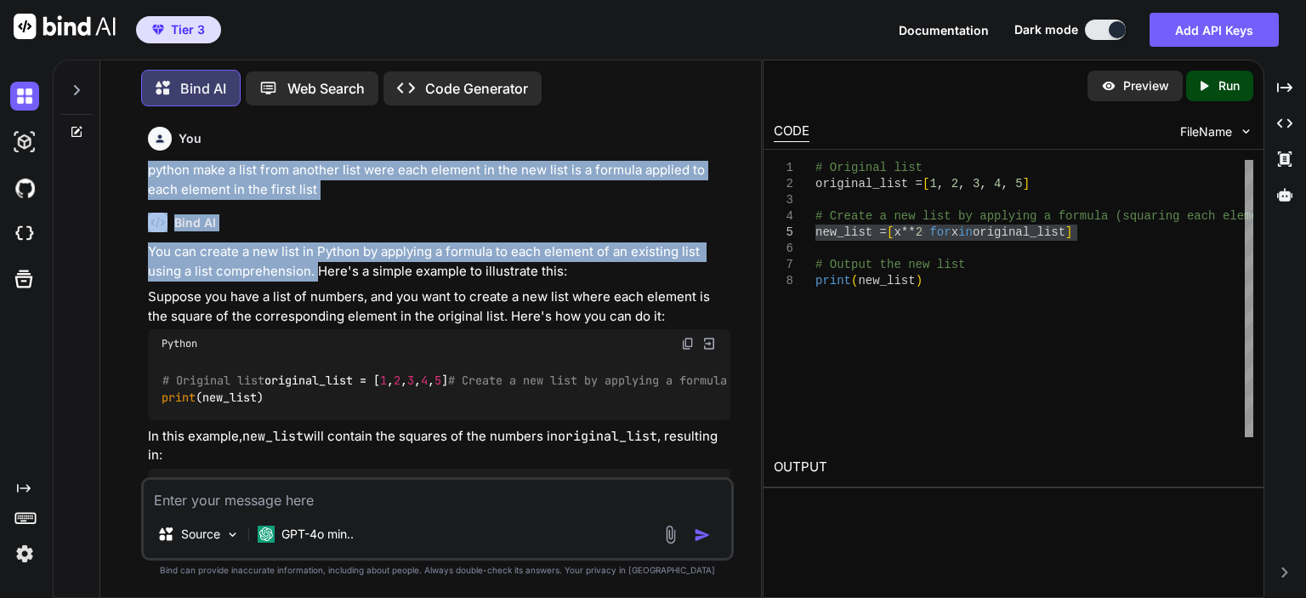
drag, startPoint x: 316, startPoint y: 269, endPoint x: 142, endPoint y: 158, distance: 205.7
click at [142, 158] on div "You python make a list from another list were each element in the new list is a…" at bounding box center [437, 358] width 593 height 477
copy div "python make a list from another list were each element in the new list is a for…"
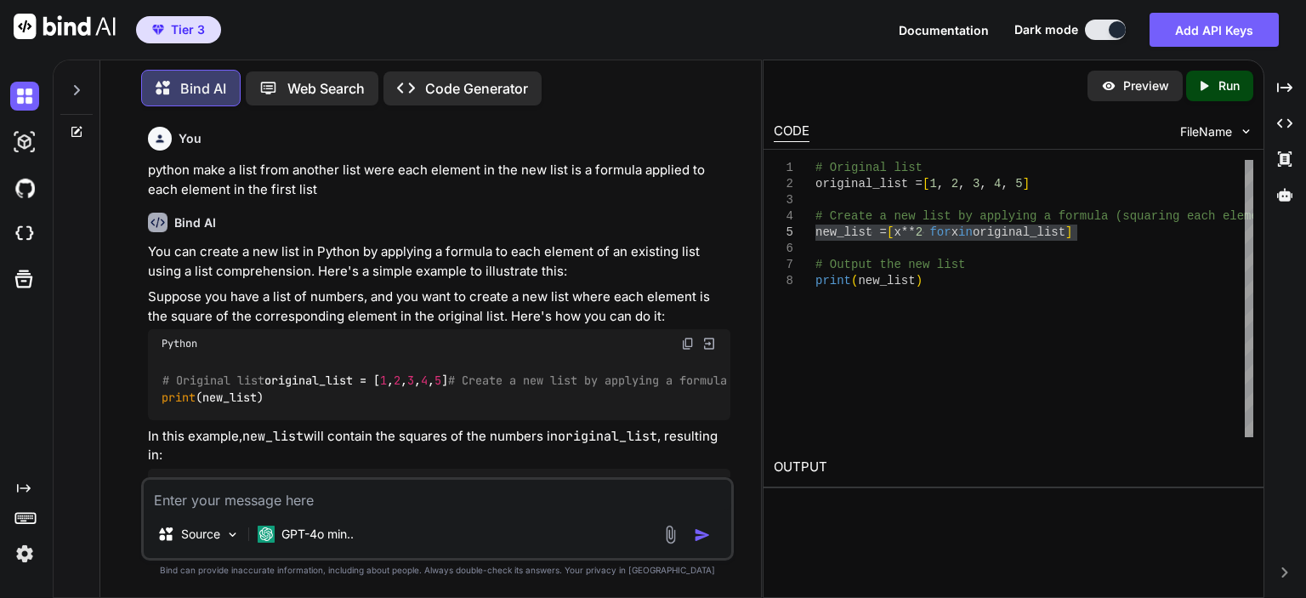
click at [379, 277] on p "You can create a new list in Python by applying a formula to each element of an…" at bounding box center [439, 261] width 583 height 38
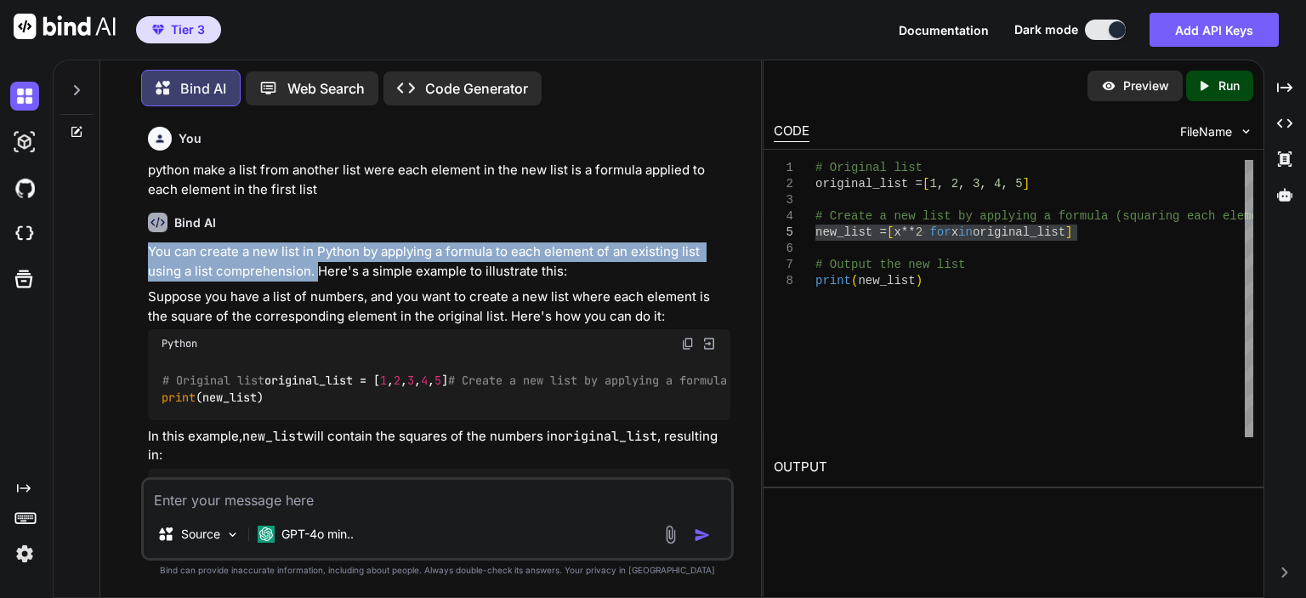
drag, startPoint x: 315, startPoint y: 273, endPoint x: 141, endPoint y: 253, distance: 174.7
click at [141, 253] on div "You python make a list from another list were each element in the new list is a…" at bounding box center [437, 358] width 593 height 477
copy p "You can create a new list in Python by applying a formula to each element of an…"
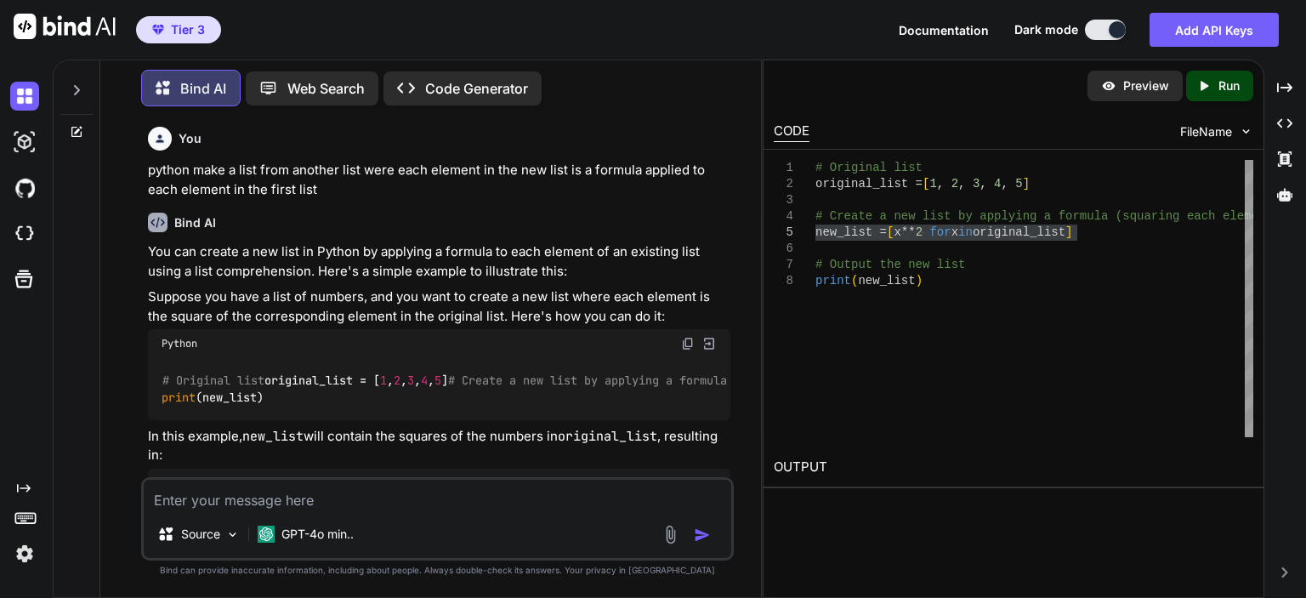
click at [310, 498] on textarea at bounding box center [438, 495] width 588 height 31
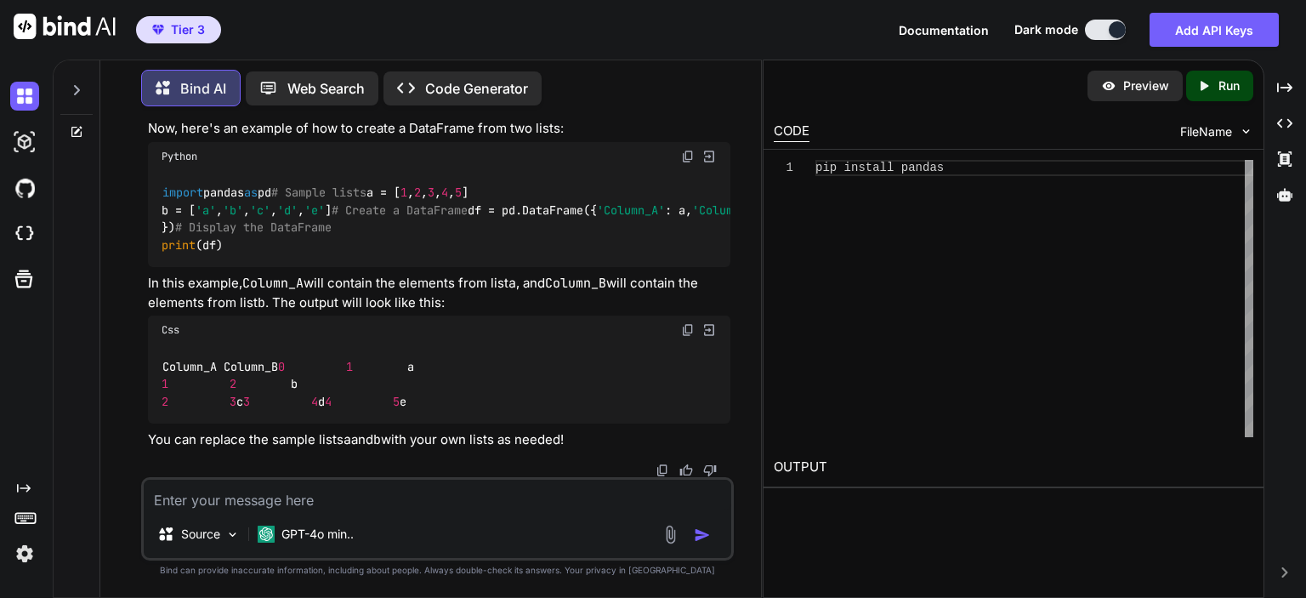
scroll to position [1140, 0]
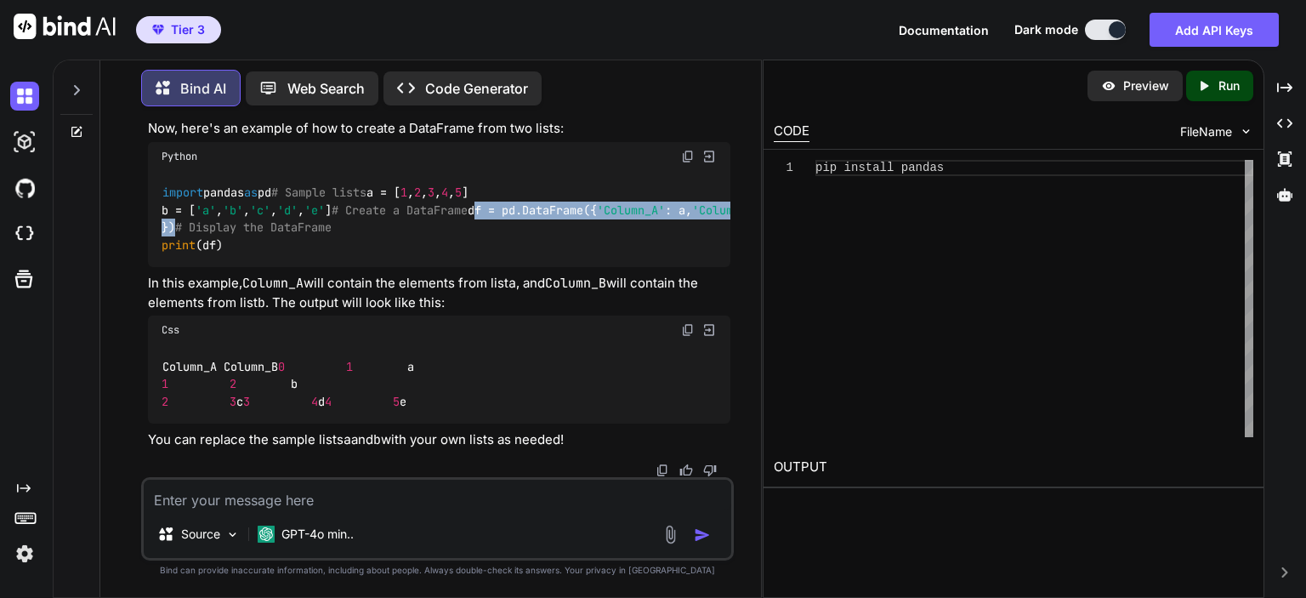
drag, startPoint x: 194, startPoint y: 406, endPoint x: 155, endPoint y: 361, distance: 59.0
click at [155, 268] on div "import pandas as pd # Sample lists a = [ 1 , 2 , 3 , 4 , 5 ] b = [ 'a' , 'b' , …" at bounding box center [439, 219] width 583 height 97
copy code "df = pd.DataFrame({ 'Column_A' : a, 'Column_B' : b })"
